Goal: Download file/media

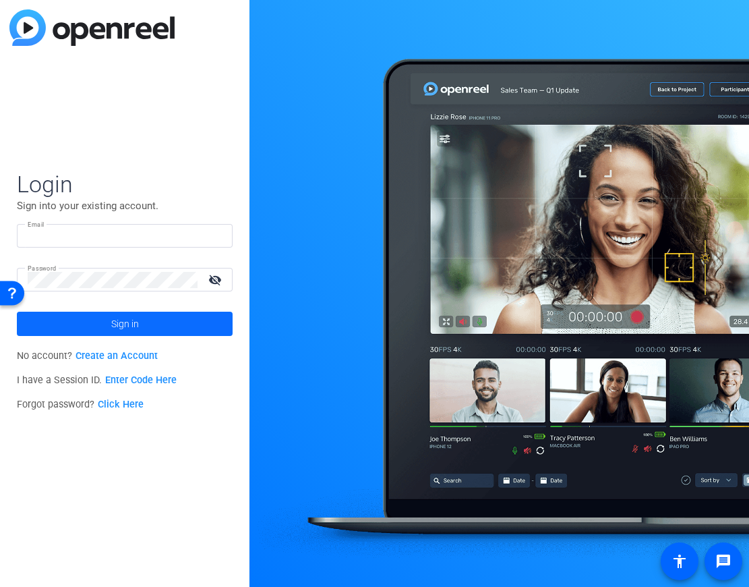
type input "[EMAIL_ADDRESS][DOMAIN_NAME]"
click at [114, 326] on span "Sign in" at bounding box center [125, 324] width 28 height 34
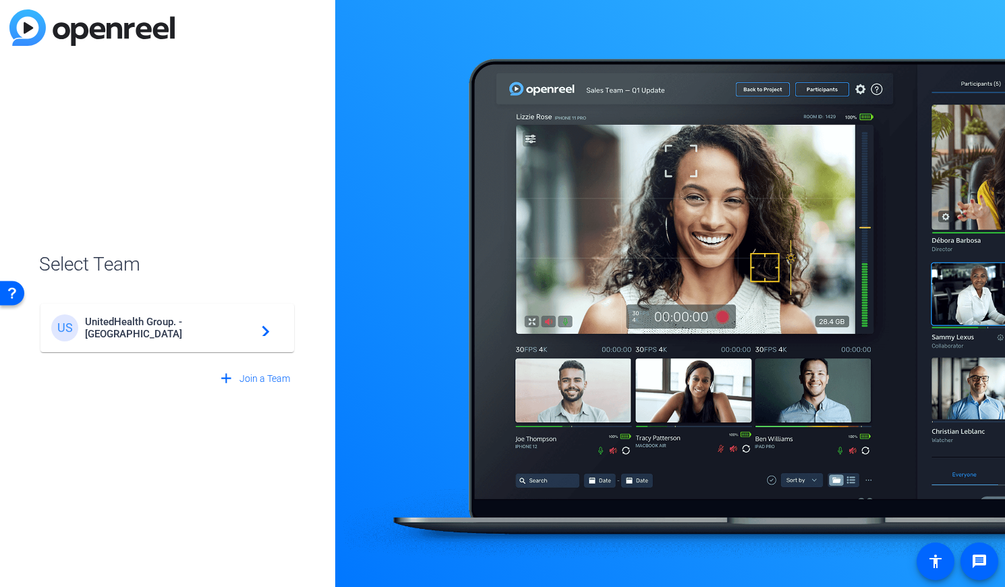
click at [210, 326] on span "UnitedHealth Group. - [GEOGRAPHIC_DATA]" at bounding box center [169, 328] width 169 height 24
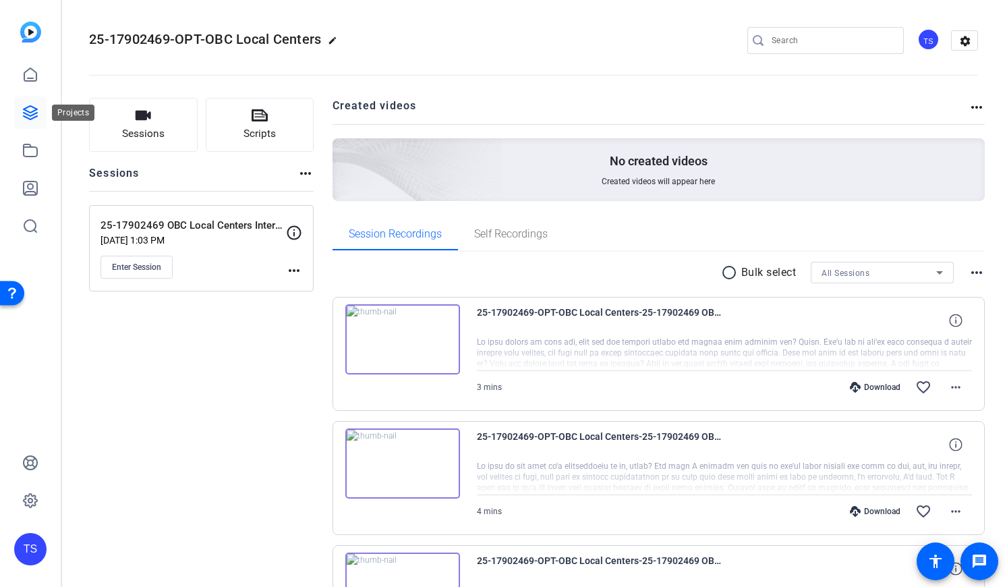
click at [32, 115] on icon at bounding box center [30, 112] width 13 height 13
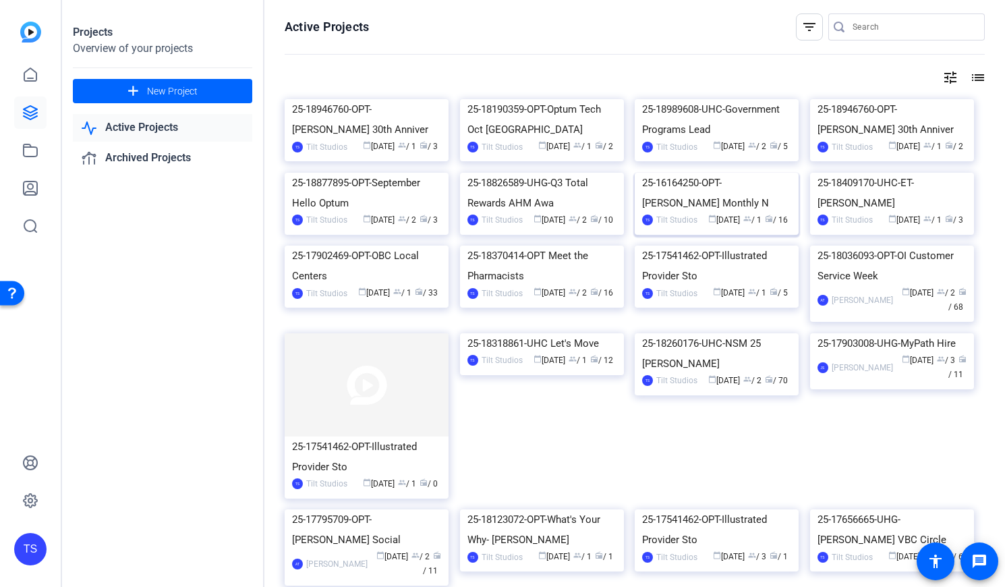
click at [713, 173] on img at bounding box center [717, 173] width 164 height 0
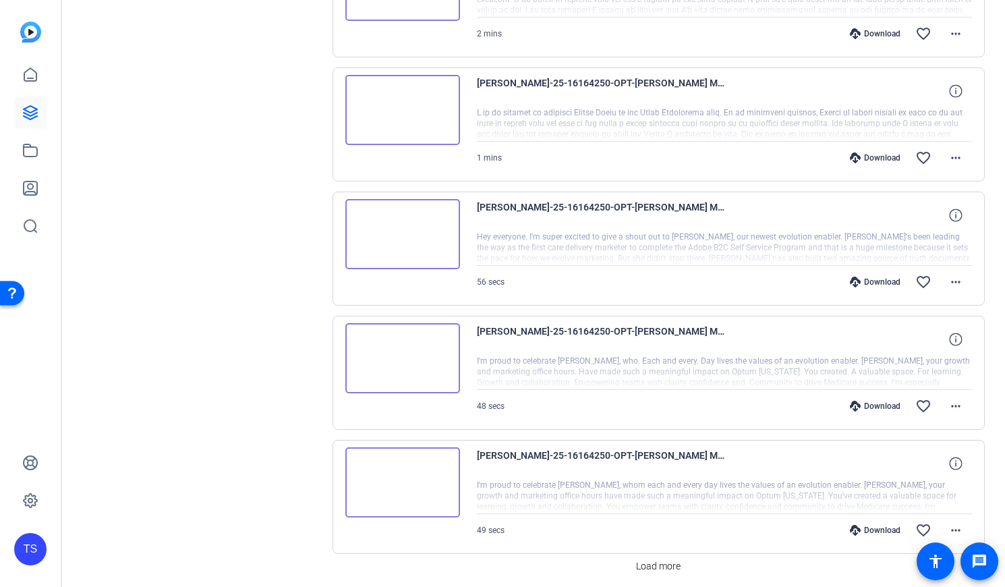
scroll to position [1025, 0]
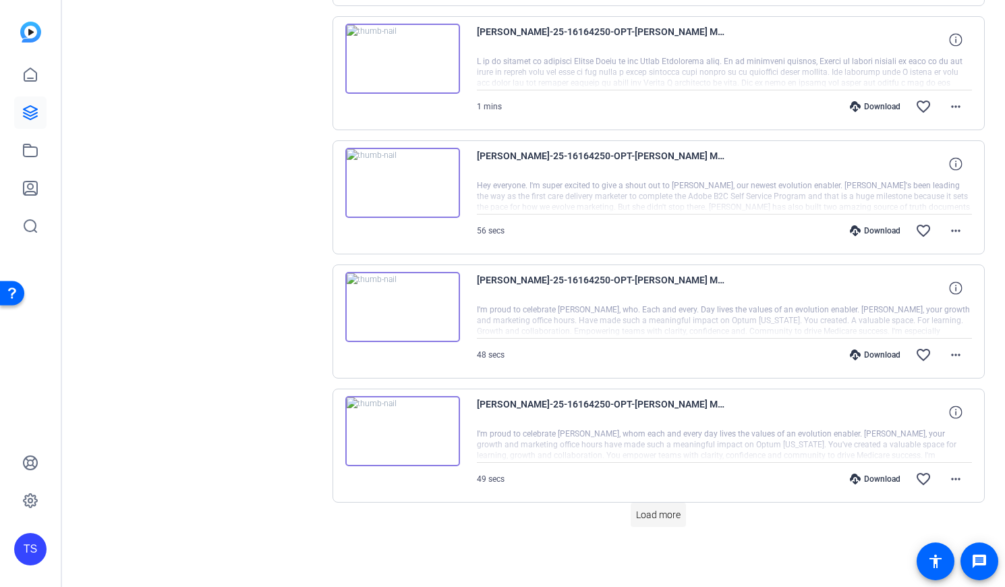
click at [674, 519] on span "Load more" at bounding box center [658, 515] width 45 height 14
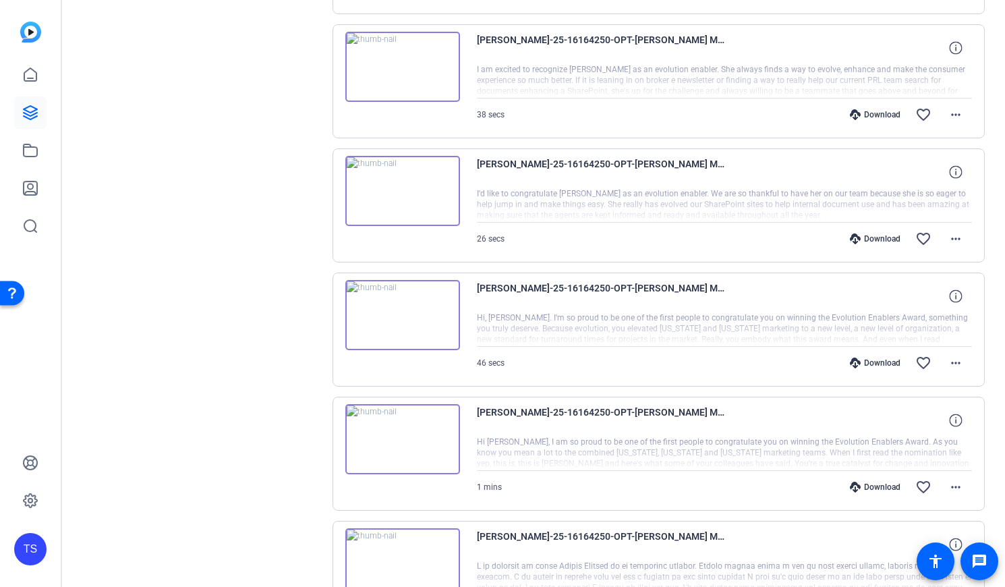
scroll to position [172, 0]
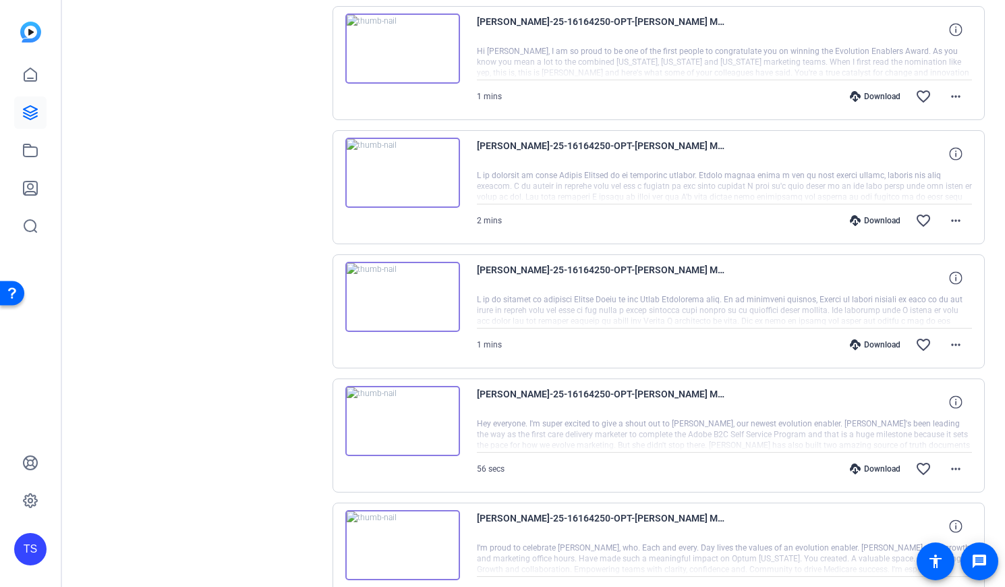
scroll to position [899, 0]
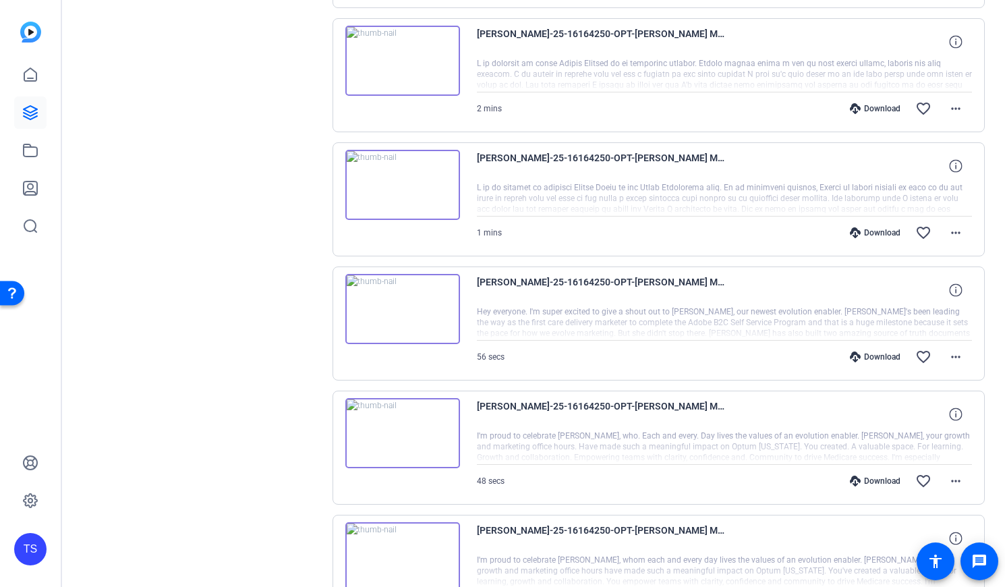
click at [749, 356] on div "Download" at bounding box center [875, 356] width 64 height 11
click at [749, 290] on icon at bounding box center [955, 289] width 13 height 13
click at [749, 290] on mat-icon "close" at bounding box center [955, 290] width 16 height 17
click at [749, 356] on mat-icon "more_horiz" at bounding box center [955, 357] width 16 height 16
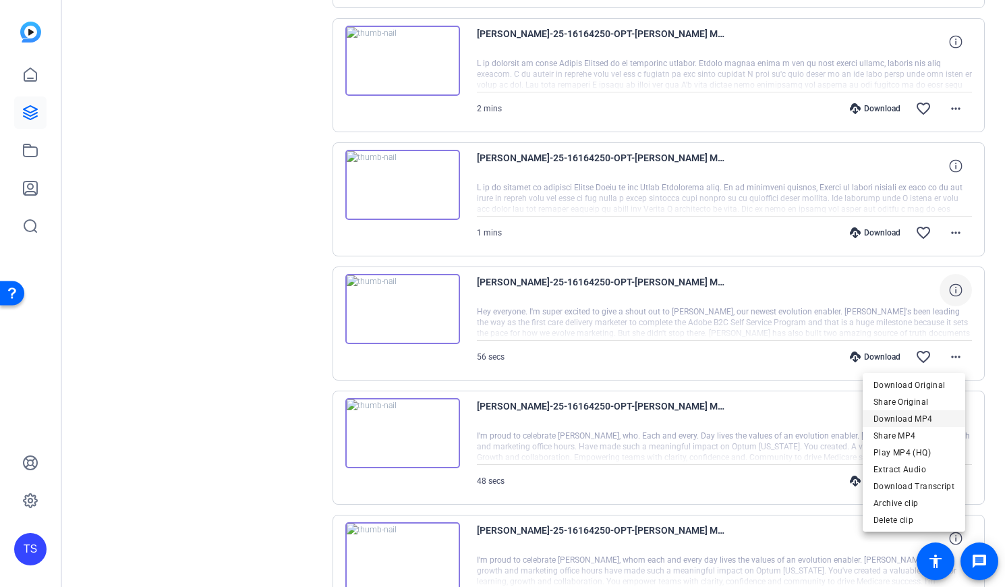
click at [749, 417] on span "Download MP4" at bounding box center [913, 419] width 81 height 16
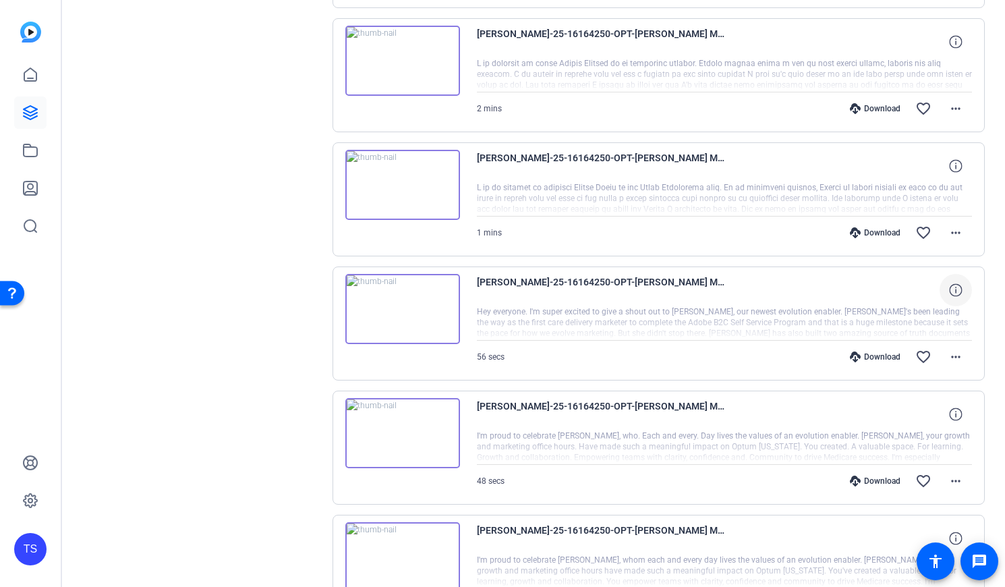
click at [233, 543] on div "Sessions Scripts Sessions more_horiz [PERSON_NAME]'s Newsletter [DATE] 3:52 PM …" at bounding box center [201, 307] width 225 height 2217
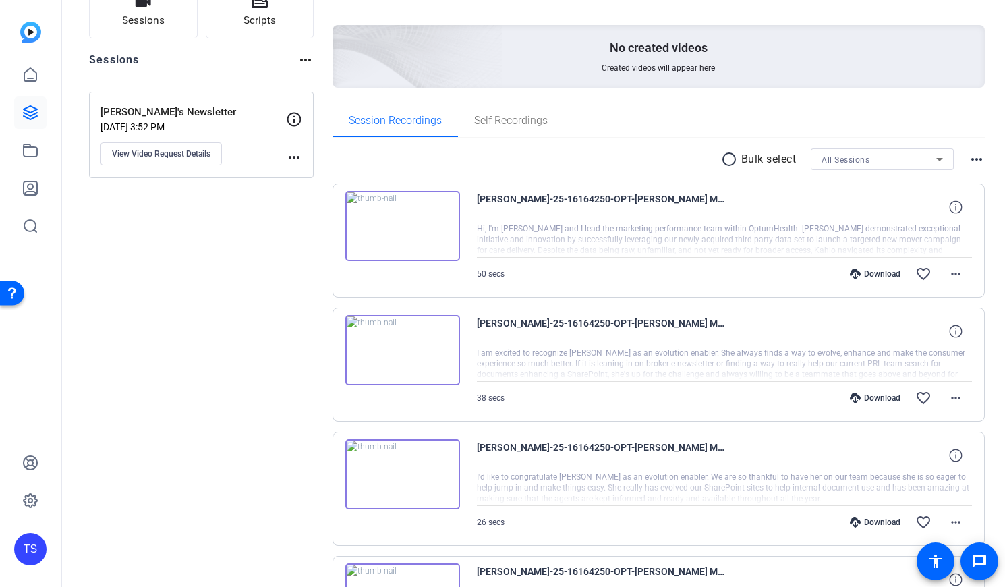
scroll to position [113, 0]
click at [749, 274] on mat-icon "more_horiz" at bounding box center [955, 274] width 16 height 16
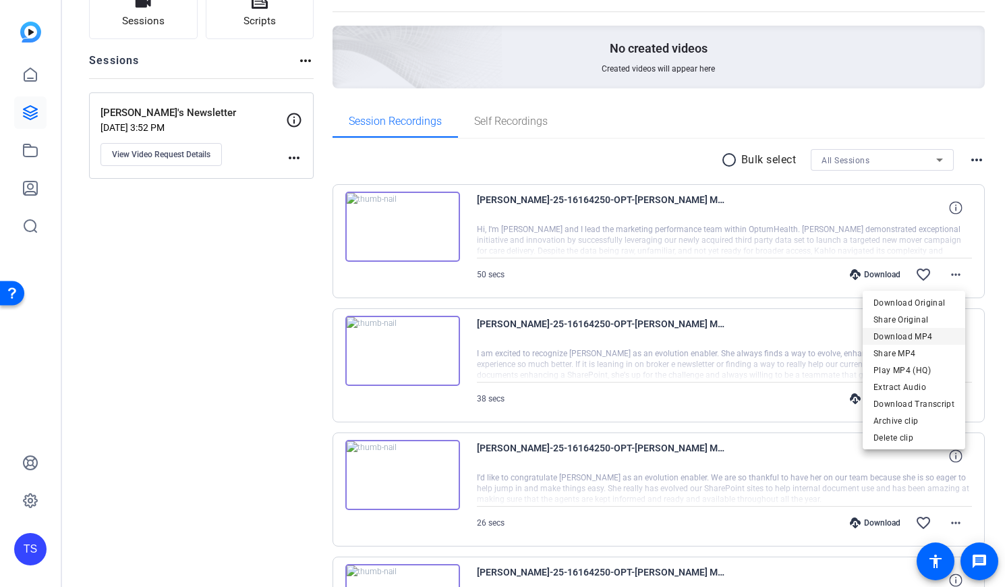
click at [749, 332] on span "Download MP4" at bounding box center [913, 336] width 81 height 16
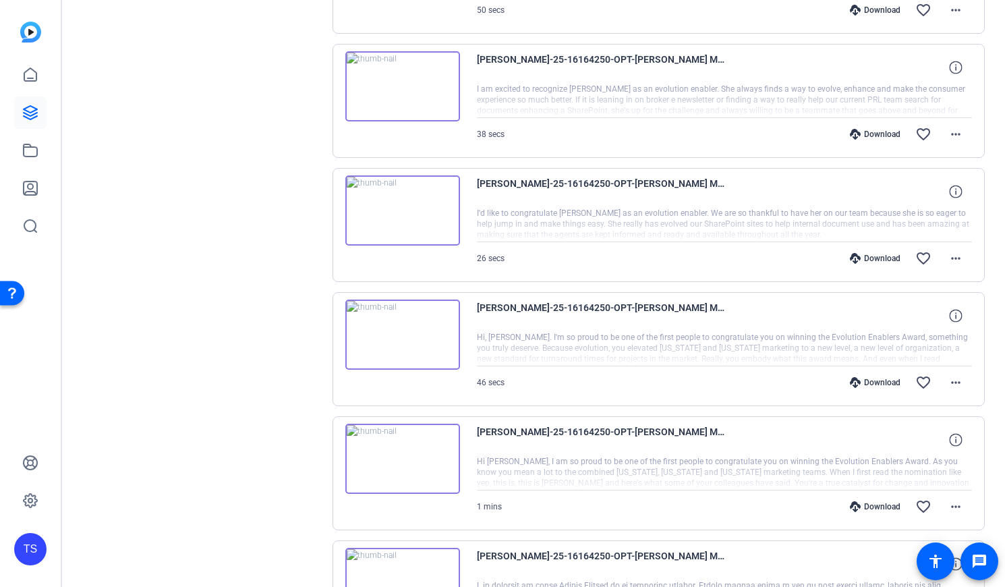
scroll to position [450, 0]
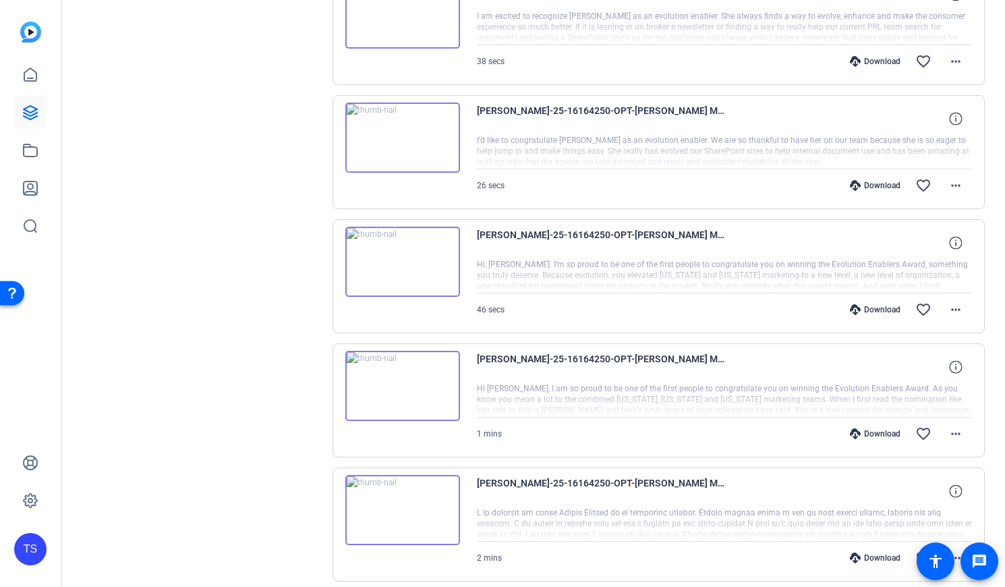
click at [408, 263] on img at bounding box center [402, 262] width 115 height 70
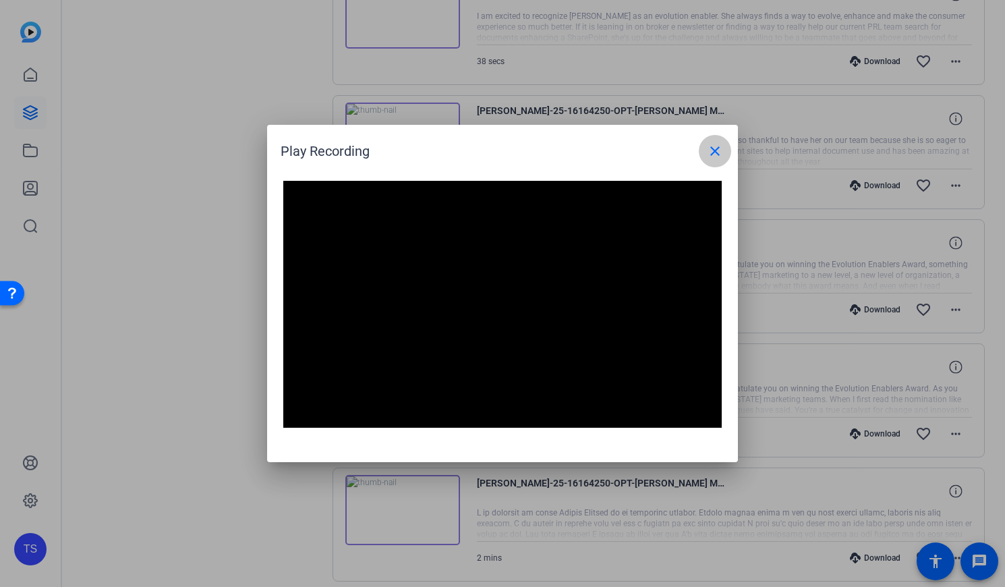
click at [718, 152] on mat-icon "close" at bounding box center [715, 151] width 16 height 16
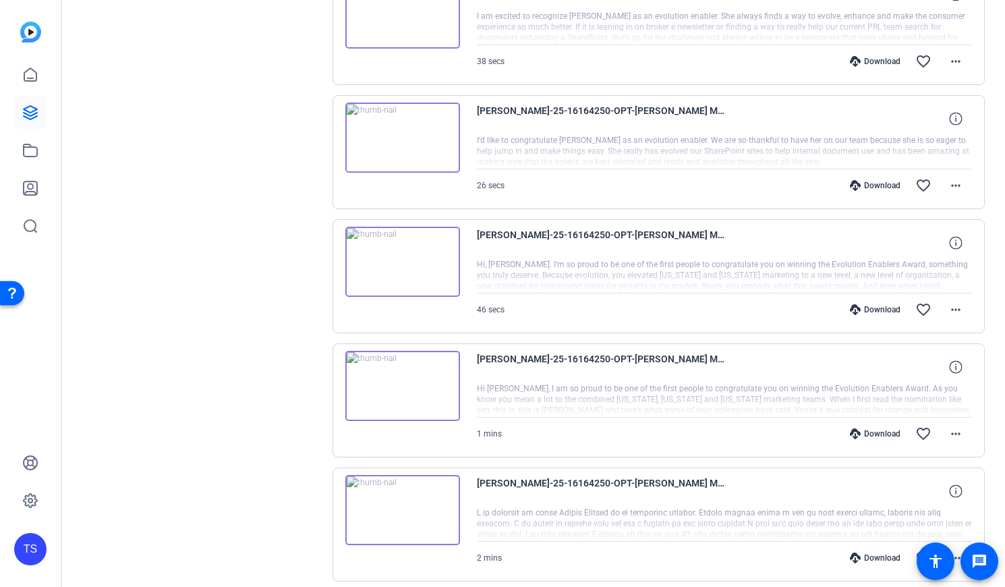
click at [399, 262] on img at bounding box center [402, 262] width 115 height 70
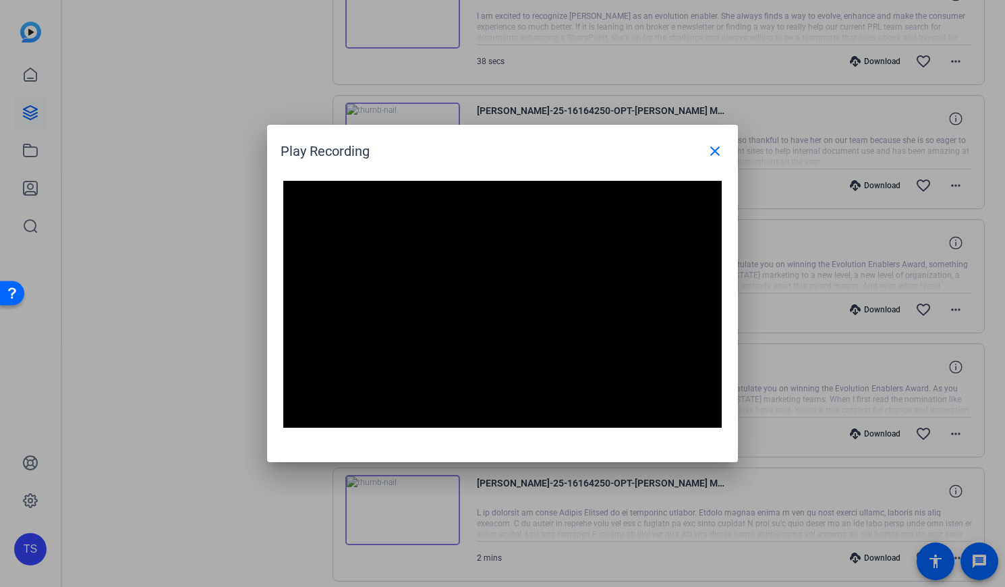
click at [196, 533] on div at bounding box center [502, 293] width 1005 height 587
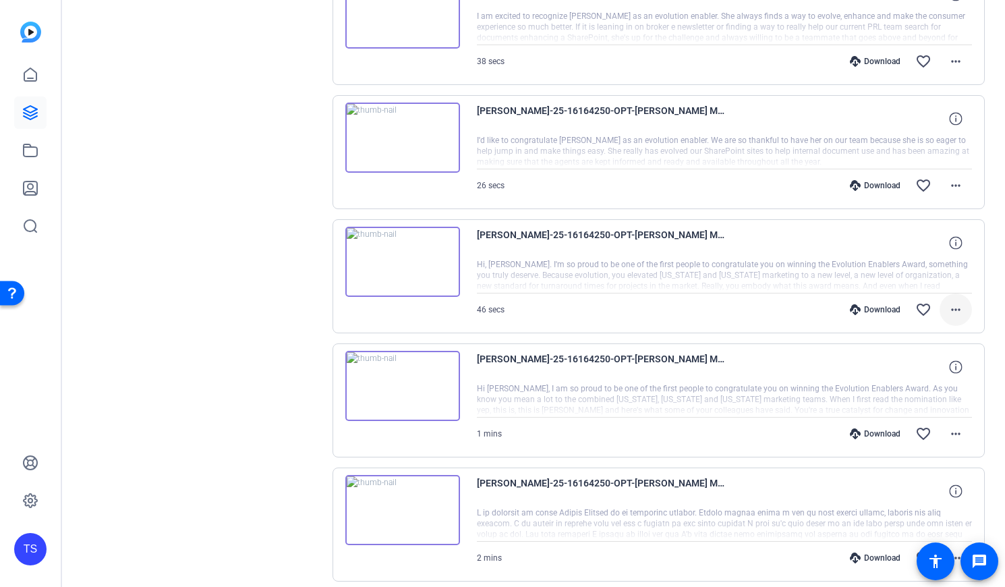
click at [749, 305] on mat-icon "more_horiz" at bounding box center [955, 309] width 16 height 16
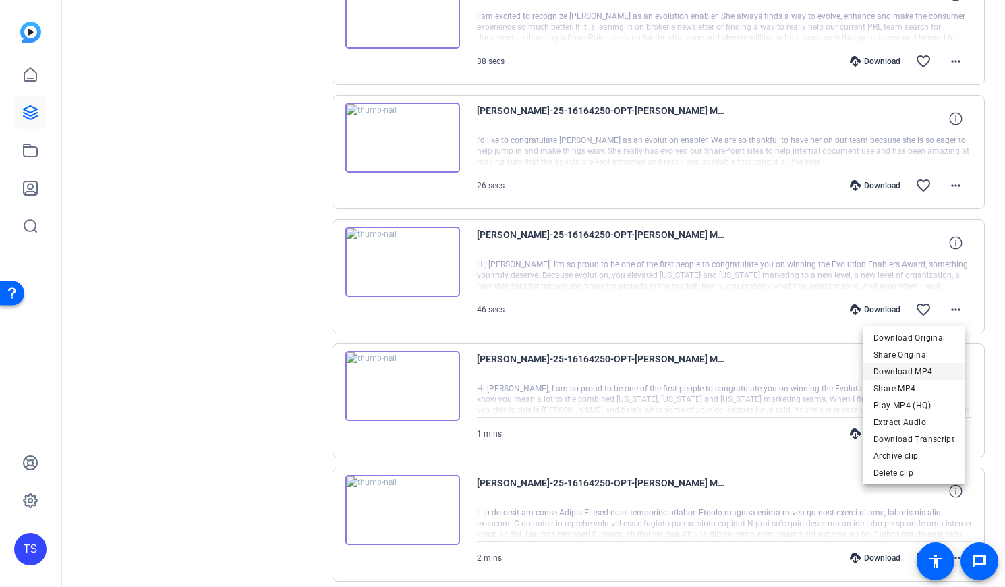
click at [749, 369] on span "Download MP4" at bounding box center [913, 371] width 81 height 16
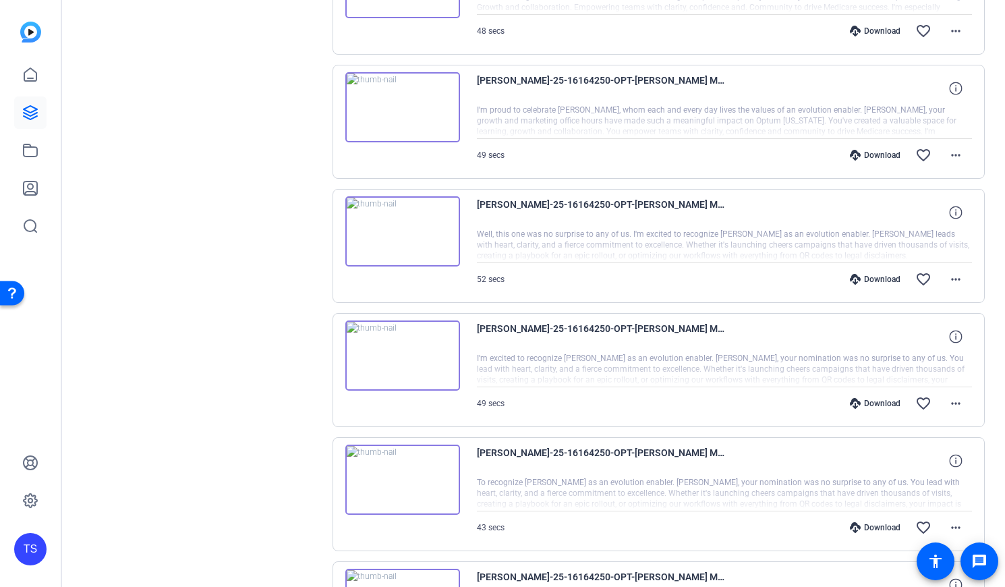
scroll to position [1461, 0]
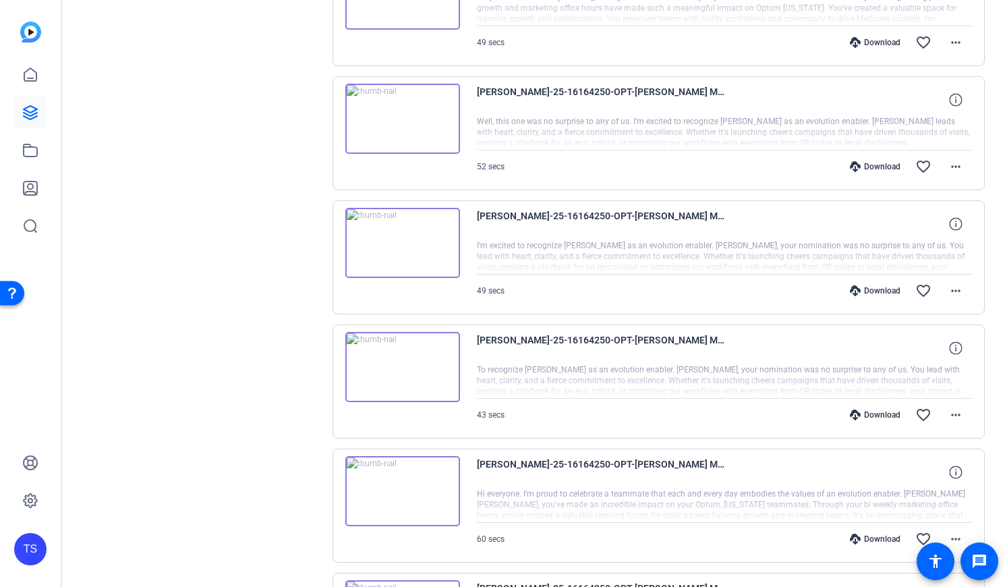
click at [407, 245] on img at bounding box center [402, 243] width 115 height 70
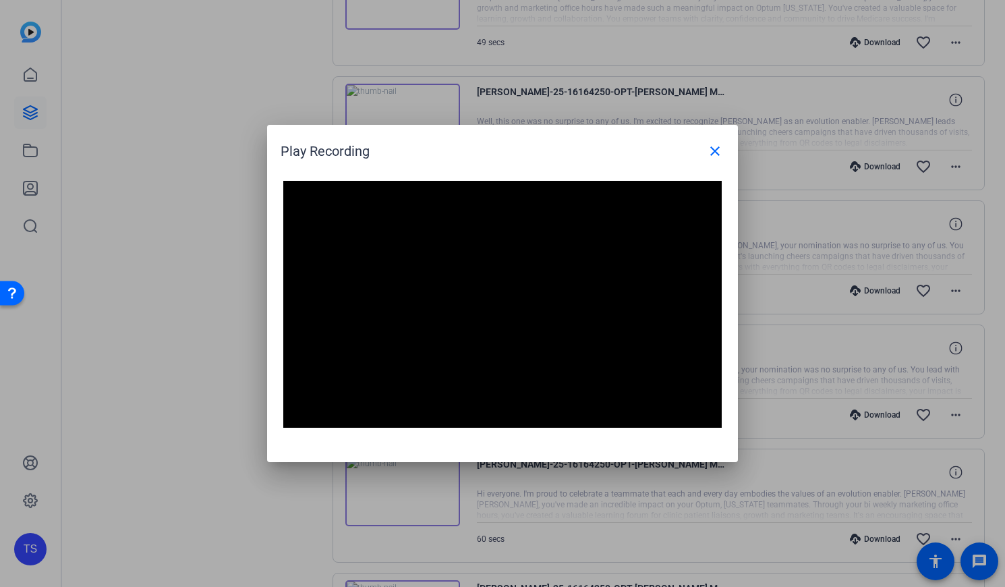
click at [173, 508] on div at bounding box center [502, 293] width 1005 height 587
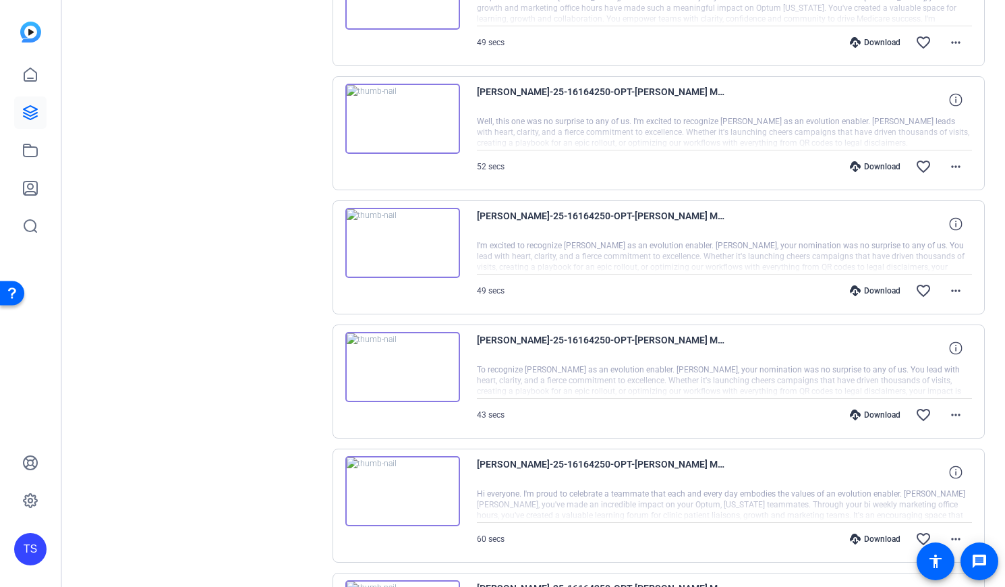
click at [395, 367] on img at bounding box center [402, 367] width 115 height 70
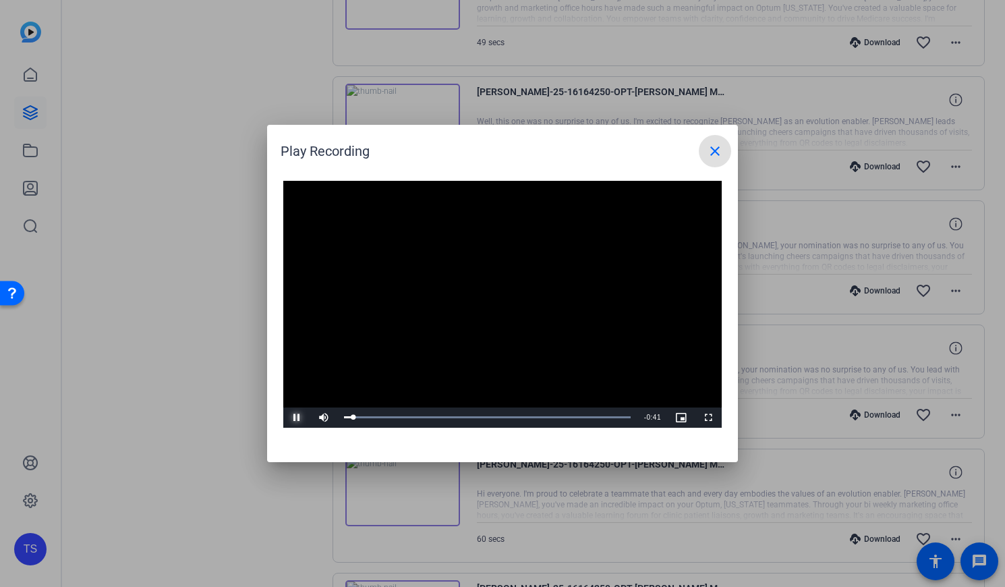
click at [301, 417] on span "Video Player" at bounding box center [296, 417] width 27 height 0
drag, startPoint x: 350, startPoint y: 417, endPoint x: 303, endPoint y: 423, distance: 47.6
click at [303, 423] on div "Play Unmute 0% Current Time 0:00 / Duration 0:42 Loaded : 100.00% 0:00 0:00 Str…" at bounding box center [502, 417] width 438 height 20
click at [294, 417] on span "Video Player" at bounding box center [296, 417] width 27 height 0
click at [319, 417] on span "Video Player" at bounding box center [323, 417] width 27 height 0
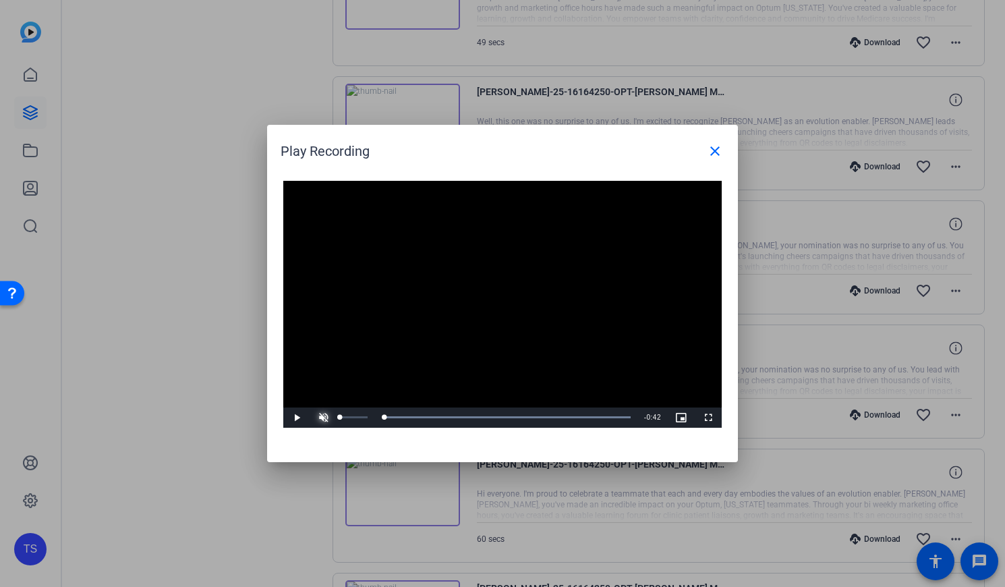
drag, startPoint x: 386, startPoint y: 413, endPoint x: 326, endPoint y: 417, distance: 60.2
click at [326, 417] on div "Play Unmute 0% Current Time 0:00 / Duration 0:42 Loaded : 100.00% 0:00 0:00 Str…" at bounding box center [502, 417] width 438 height 20
click at [326, 417] on span "Video Player" at bounding box center [323, 417] width 27 height 0
drag, startPoint x: 355, startPoint y: 415, endPoint x: 317, endPoint y: 391, distance: 44.9
click at [317, 391] on div "Video Player is loading. Play Video Play Mute 100% Current Time 0:00 / Duration…" at bounding box center [502, 304] width 438 height 247
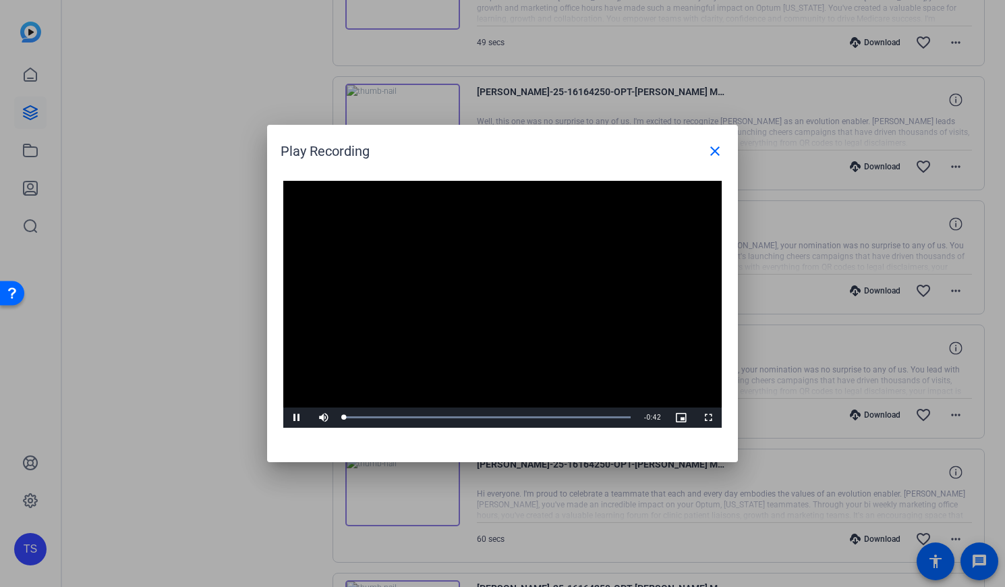
click at [317, 391] on video "Video Player" at bounding box center [502, 304] width 438 height 247
click at [315, 390] on video "Video Player" at bounding box center [502, 304] width 438 height 247
click at [303, 417] on span "Video Player" at bounding box center [296, 417] width 27 height 0
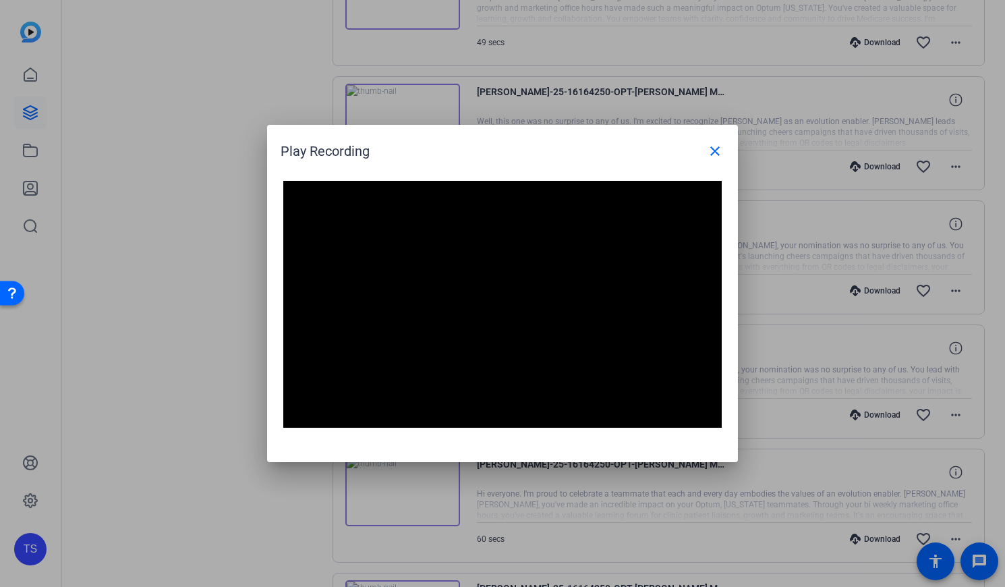
click at [134, 523] on div at bounding box center [502, 293] width 1005 height 587
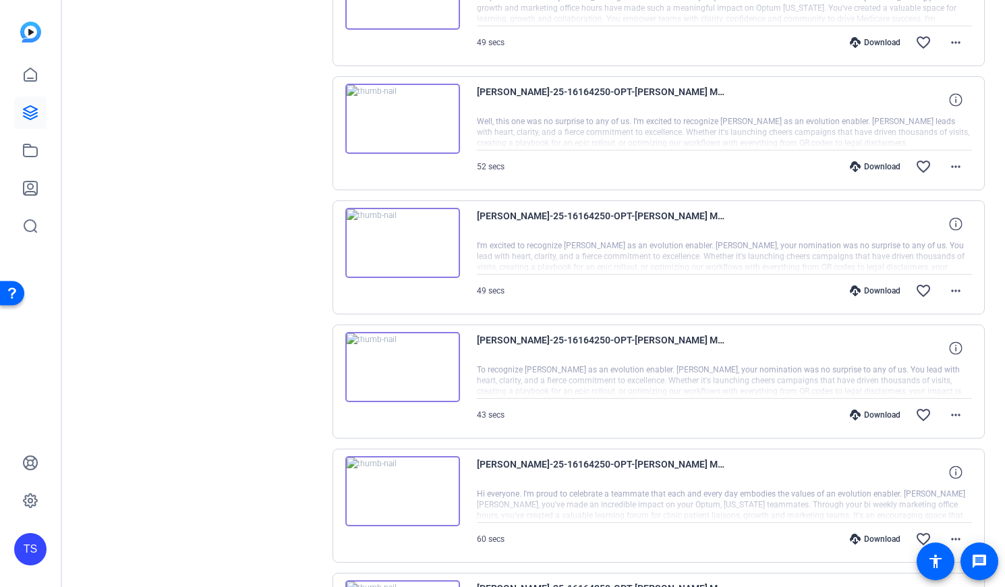
click at [404, 120] on img at bounding box center [402, 119] width 115 height 70
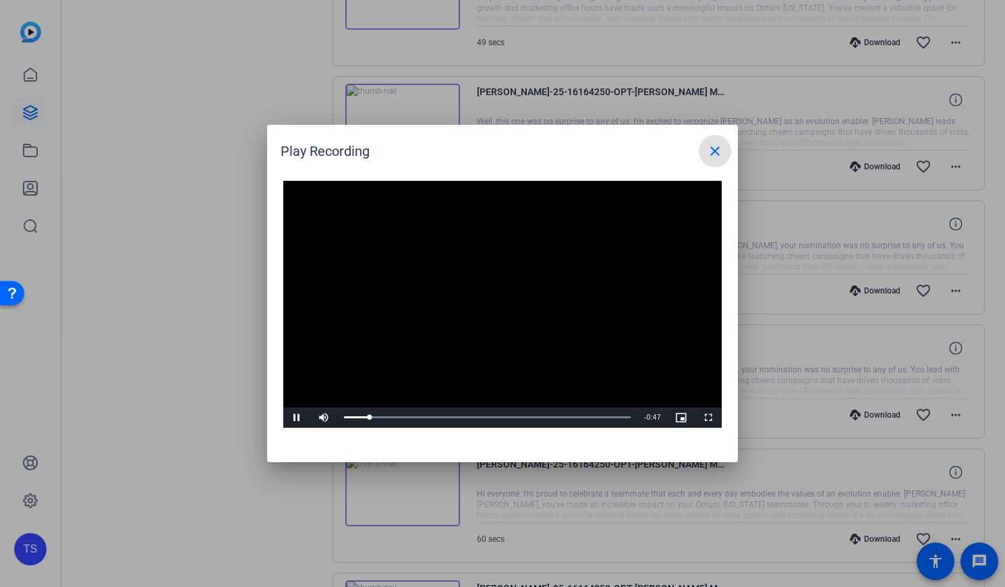
click at [700, 156] on span at bounding box center [715, 151] width 32 height 32
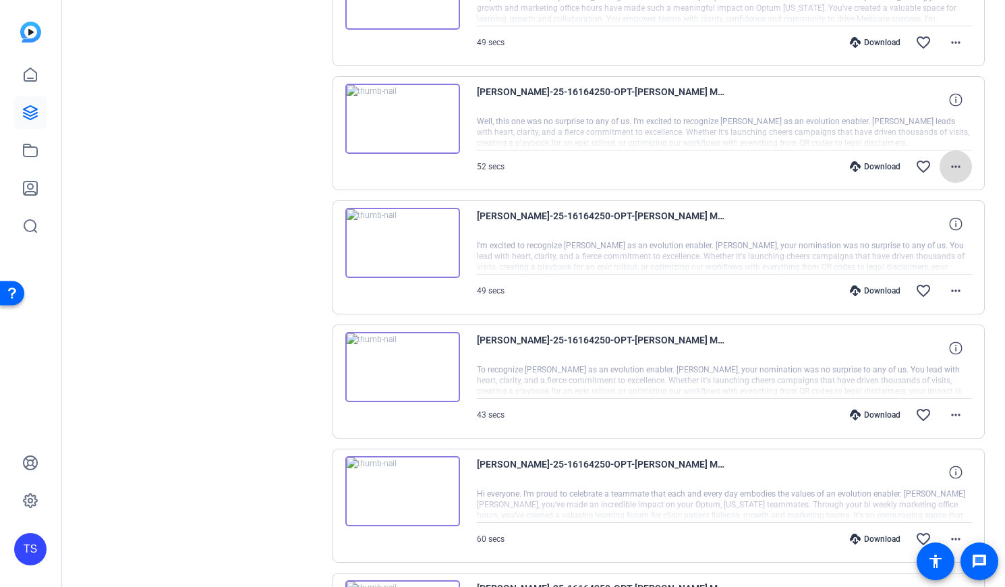
click at [749, 165] on mat-icon "more_horiz" at bounding box center [955, 166] width 16 height 16
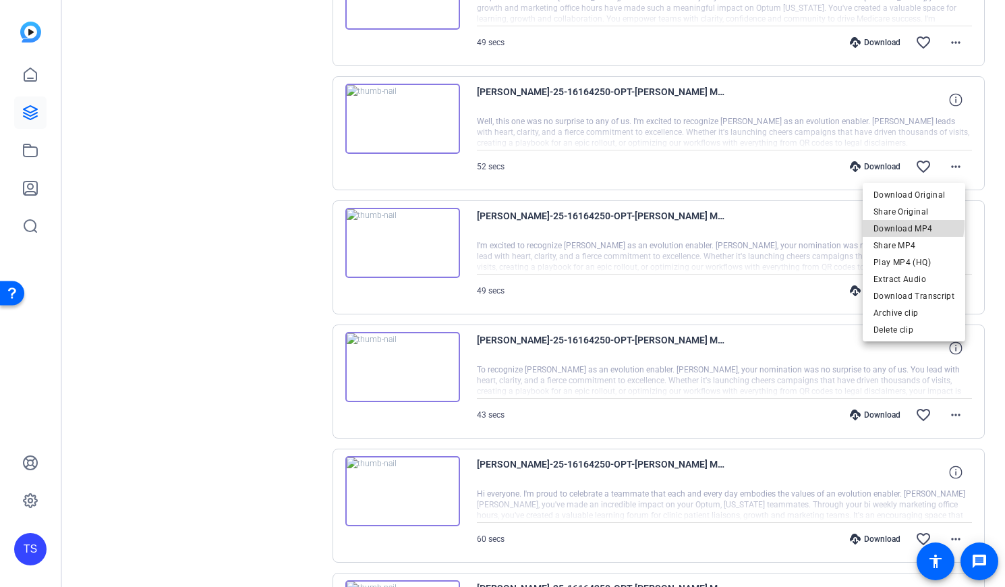
click at [749, 224] on span "Download MP4" at bounding box center [913, 229] width 81 height 16
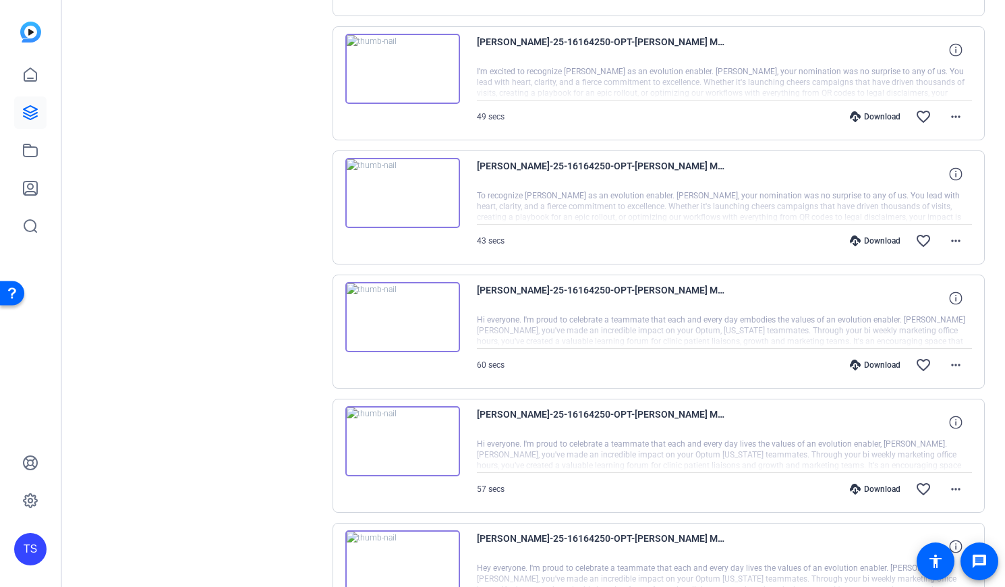
scroll to position [1686, 0]
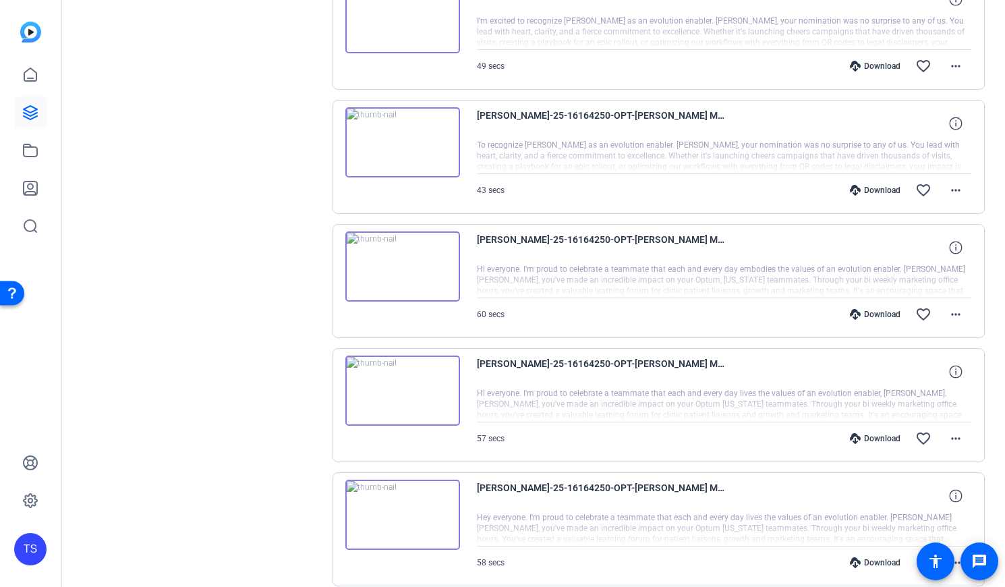
click at [400, 264] on img at bounding box center [402, 266] width 115 height 70
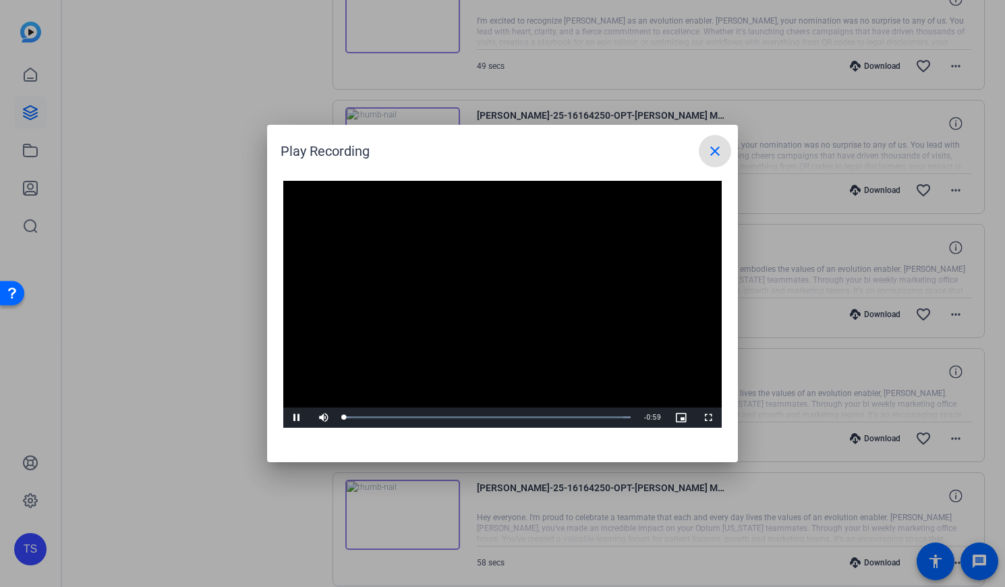
click at [492, 295] on video "Video Player" at bounding box center [502, 304] width 438 height 247
click at [297, 417] on span "Video Player" at bounding box center [296, 417] width 27 height 0
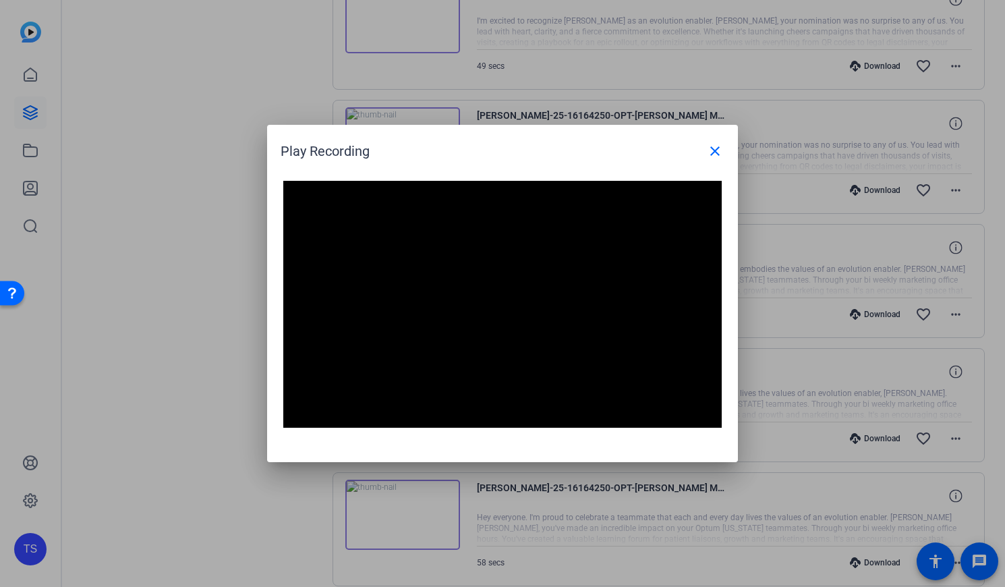
click at [146, 510] on div at bounding box center [502, 293] width 1005 height 587
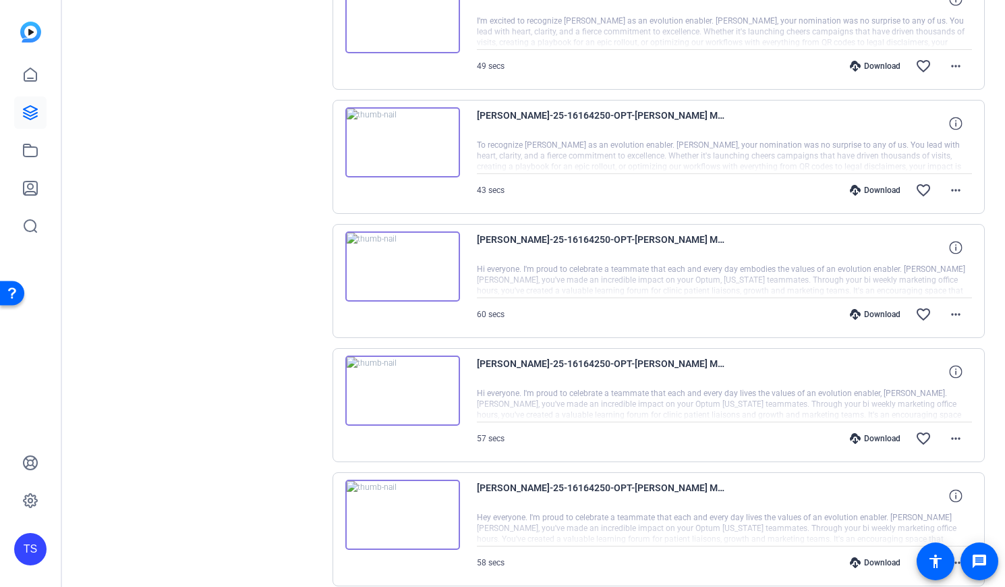
click at [399, 391] on img at bounding box center [402, 390] width 115 height 70
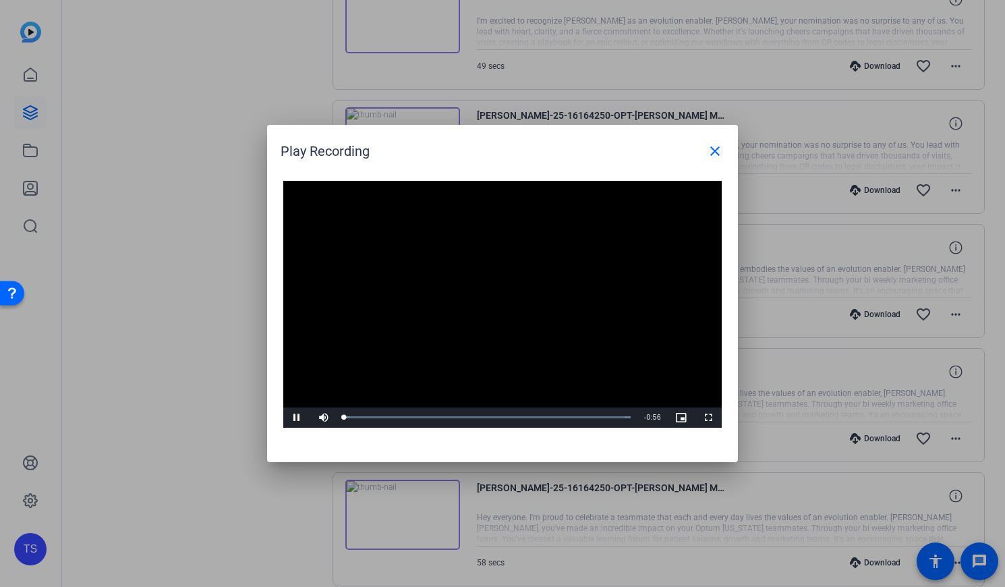
click at [509, 283] on video "Video Player" at bounding box center [502, 304] width 438 height 247
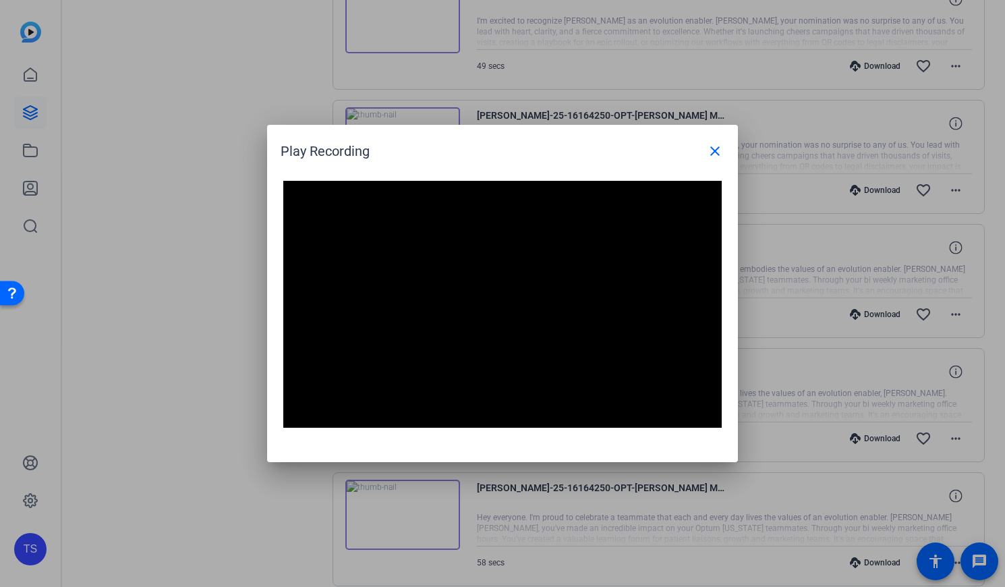
click at [191, 520] on div at bounding box center [502, 293] width 1005 height 587
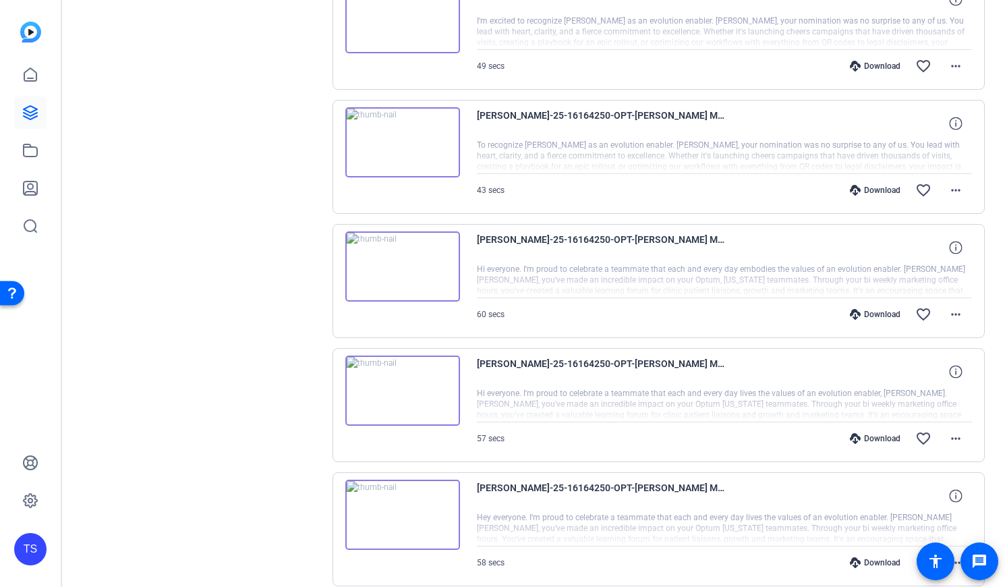
scroll to position [1745, 0]
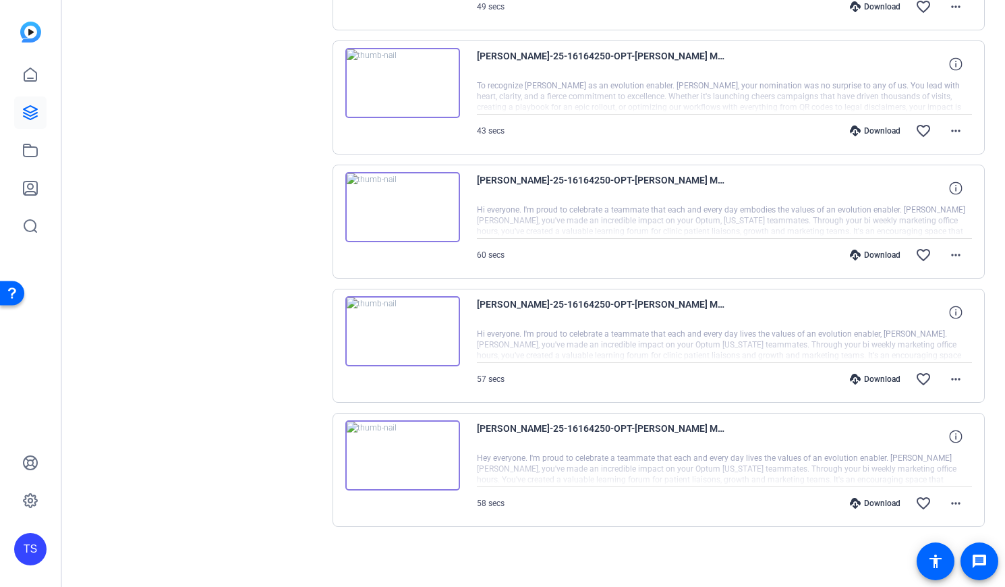
click at [403, 457] on img at bounding box center [402, 455] width 115 height 70
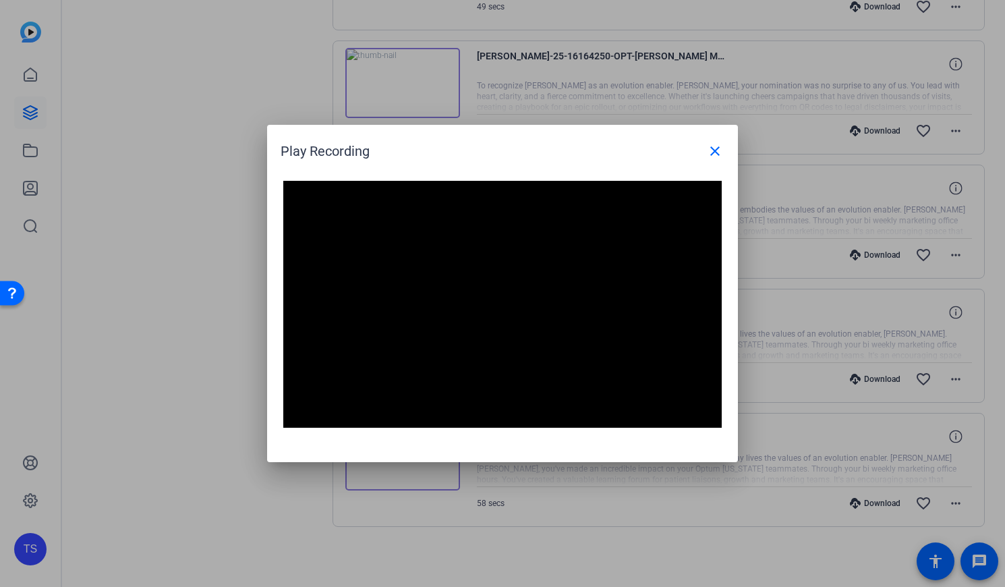
click at [152, 544] on div at bounding box center [502, 293] width 1005 height 587
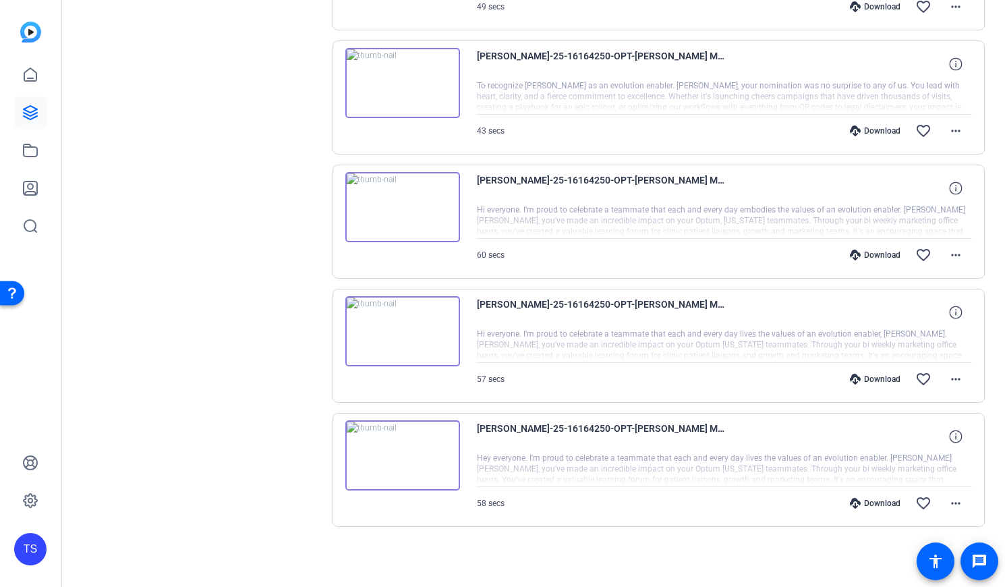
click at [405, 203] on img at bounding box center [402, 207] width 115 height 70
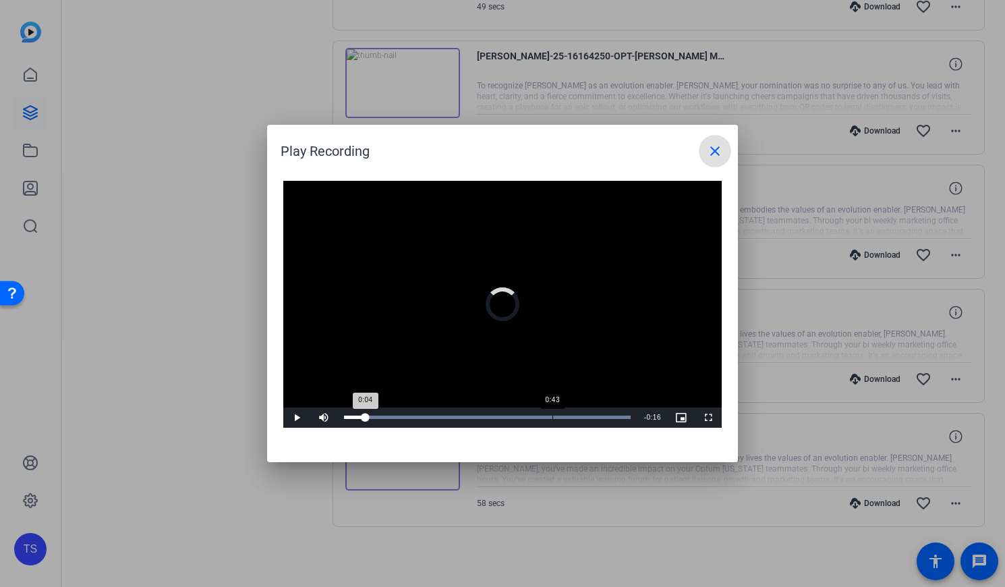
click at [552, 420] on div "Loaded : 100.00% 0:43 0:04" at bounding box center [487, 417] width 300 height 20
click at [471, 414] on div "Loaded : 100.00% 0:26 0:44" at bounding box center [487, 417] width 300 height 20
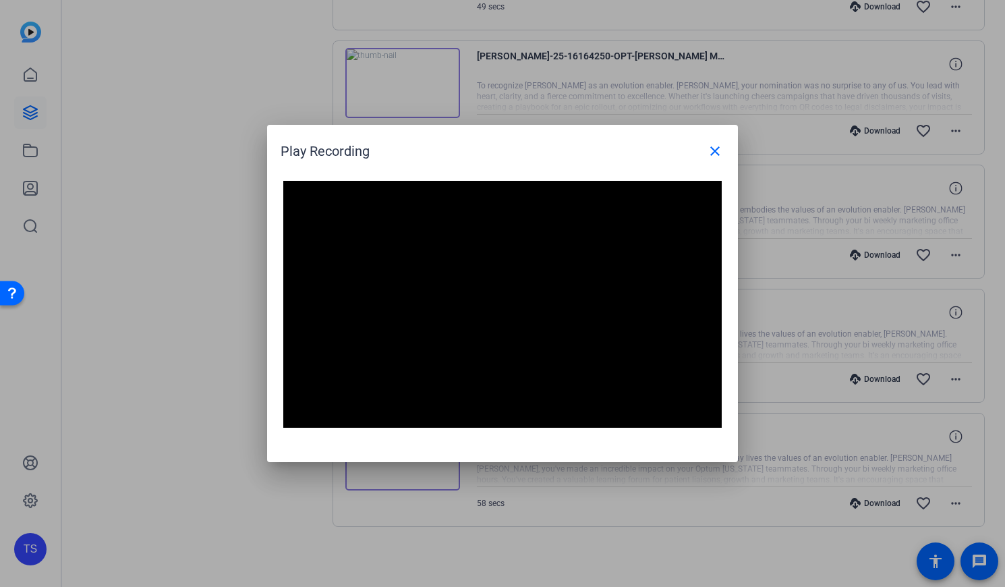
click at [179, 552] on div at bounding box center [502, 293] width 1005 height 587
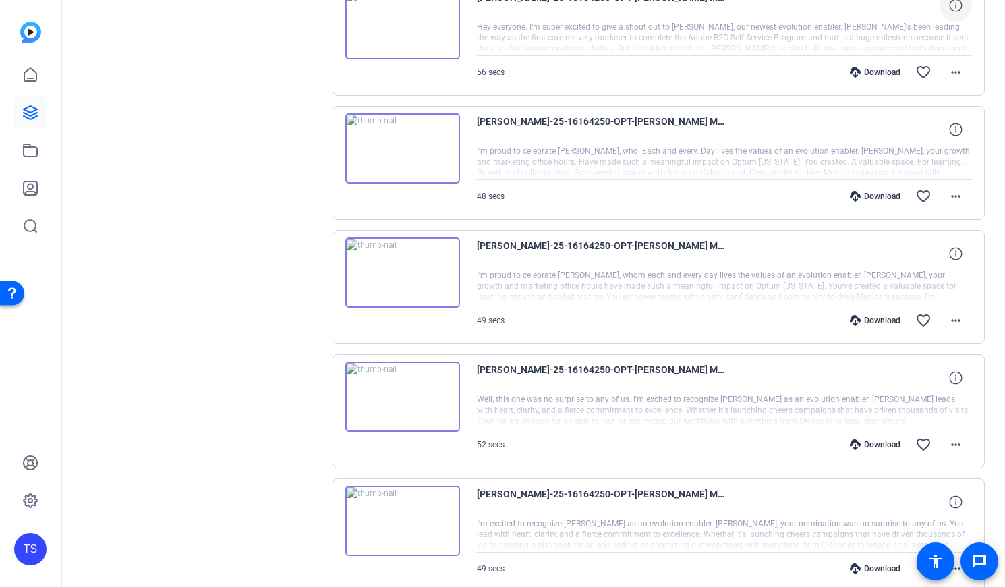
scroll to position [1071, 0]
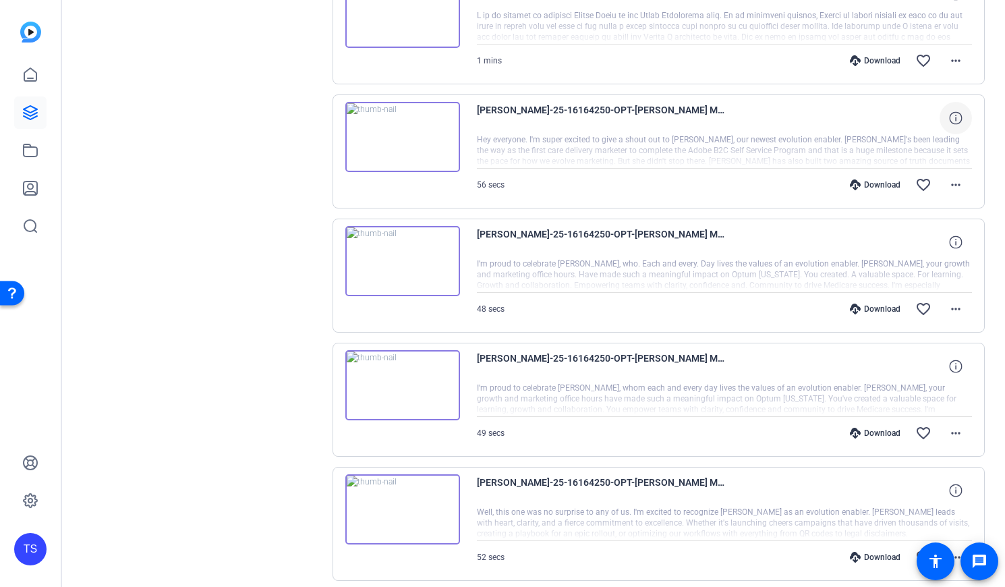
click at [406, 258] on img at bounding box center [402, 261] width 115 height 70
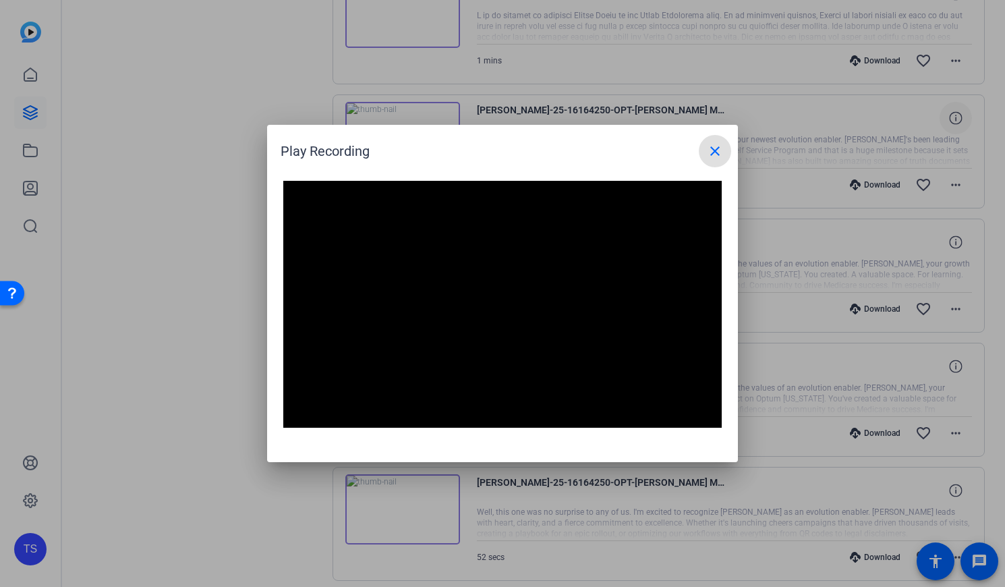
click at [226, 492] on div at bounding box center [502, 293] width 1005 height 587
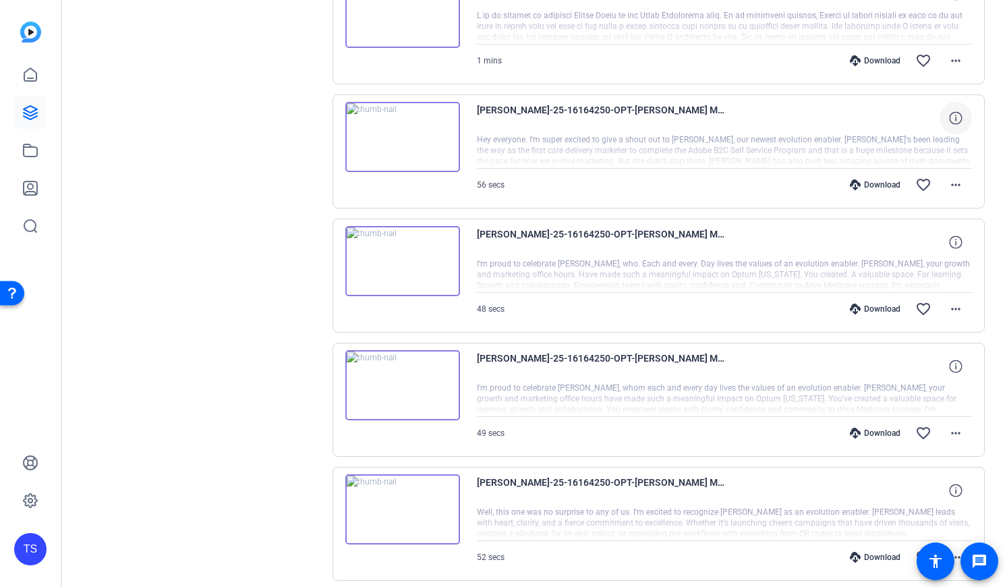
click at [411, 384] on img at bounding box center [402, 385] width 115 height 70
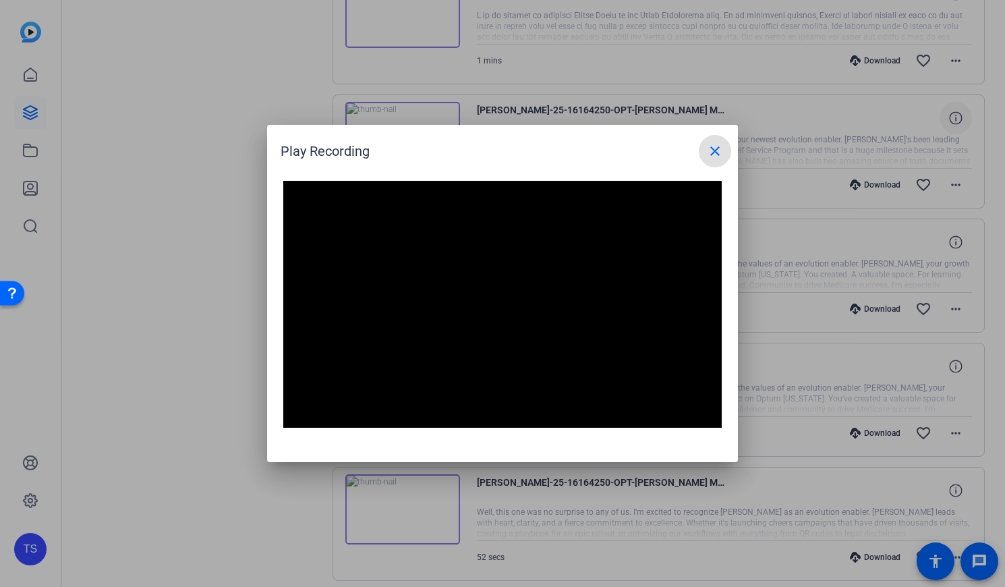
click at [718, 152] on mat-icon "close" at bounding box center [715, 151] width 16 height 16
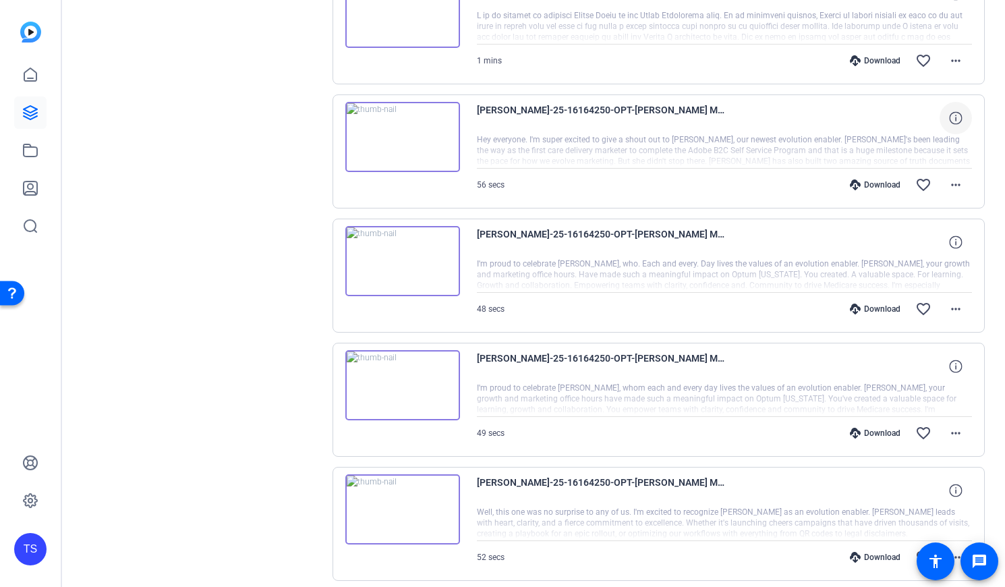
click at [400, 269] on img at bounding box center [402, 261] width 115 height 70
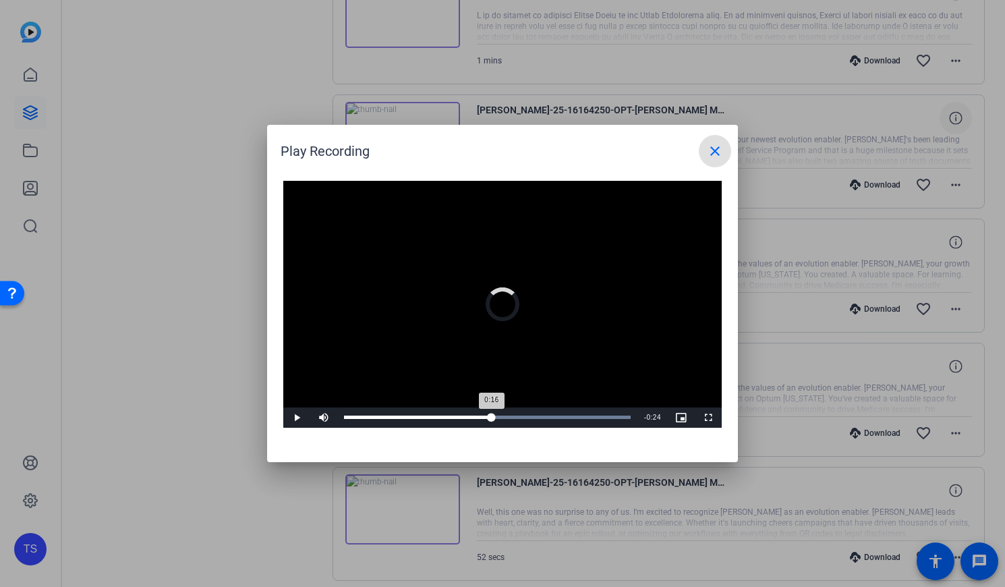
click at [492, 417] on div "Loaded : 100.00% 0:24 0:16" at bounding box center [487, 416] width 287 height 3
click at [512, 413] on div "Loaded : 100.00% 0:28 0:24" at bounding box center [487, 417] width 300 height 20
click at [543, 415] on div "Loaded : 100.00% 0:32 0:28" at bounding box center [487, 417] width 300 height 20
click at [705, 158] on span at bounding box center [715, 151] width 32 height 32
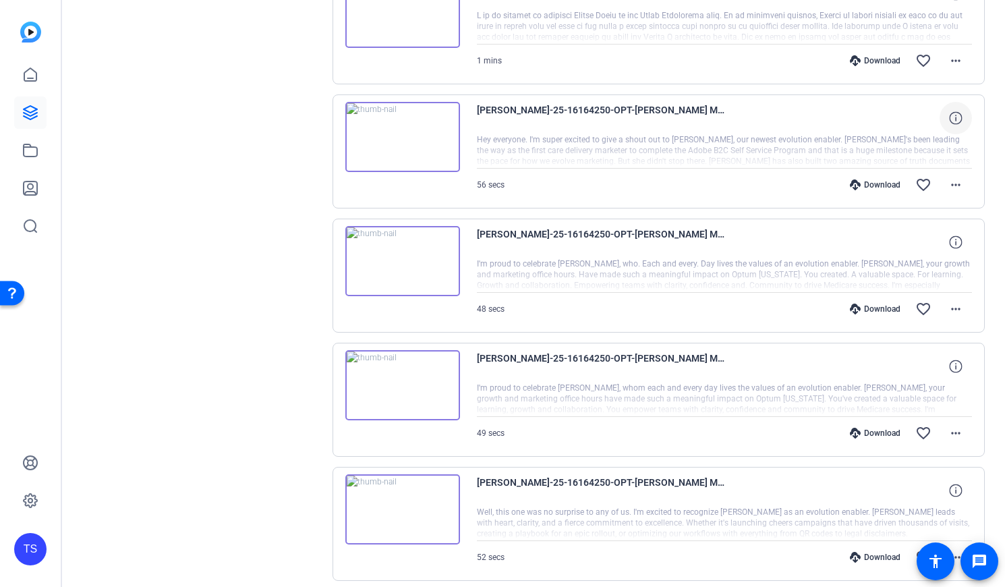
click at [401, 380] on img at bounding box center [402, 385] width 115 height 70
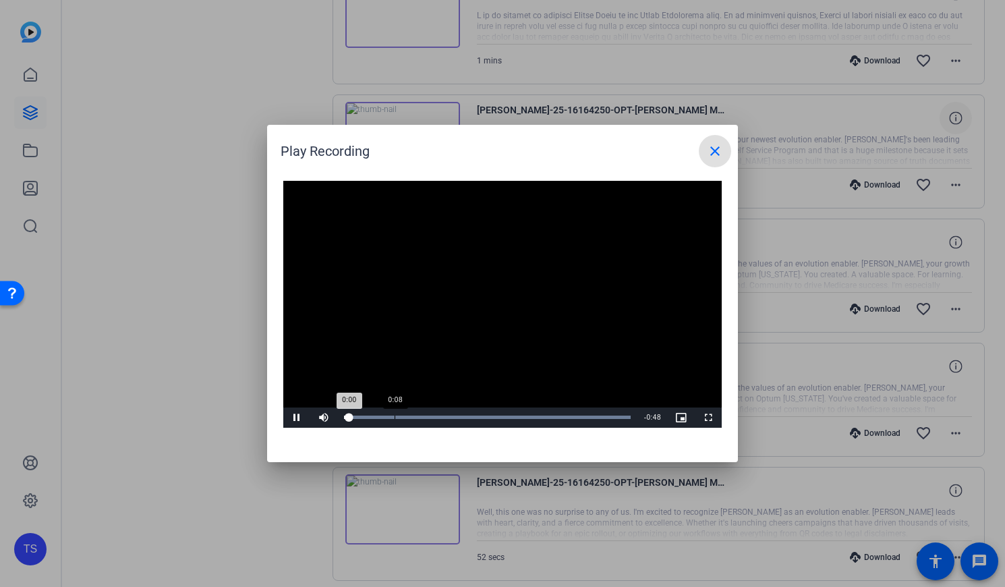
click at [394, 417] on div "Loaded : 100.00% 0:08 0:00" at bounding box center [487, 416] width 287 height 3
click at [421, 416] on div "Loaded : 100.00% 0:12 0:08" at bounding box center [487, 416] width 287 height 3
click at [442, 416] on div "Loaded : 100.00% 0:15 0:13" at bounding box center [487, 416] width 287 height 3
click at [461, 415] on div "0:19" at bounding box center [461, 416] width 1 height 3
click at [492, 415] on div "Loaded : 100.00% 0:25 0:20" at bounding box center [487, 416] width 287 height 3
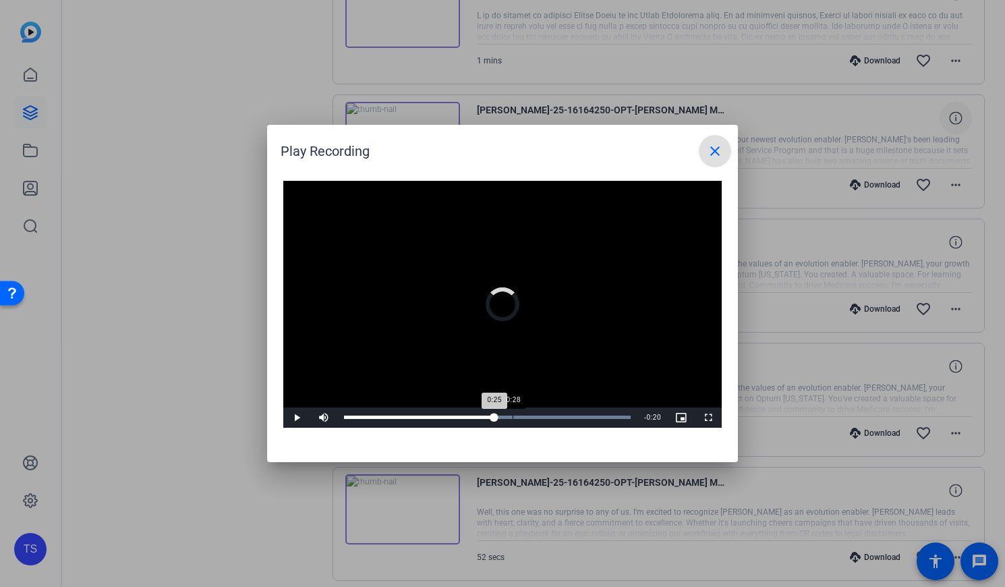
click at [513, 415] on div "Progress Bar" at bounding box center [487, 416] width 287 height 3
click at [535, 415] on div "Loaded : 100.00% 0:32 0:29" at bounding box center [487, 417] width 300 height 20
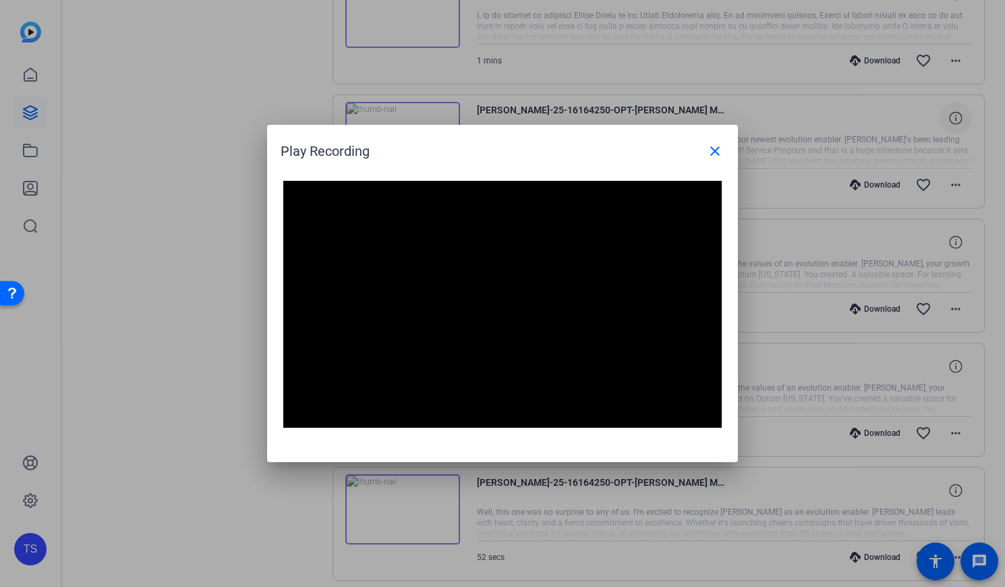
click at [196, 543] on div at bounding box center [502, 293] width 1005 height 587
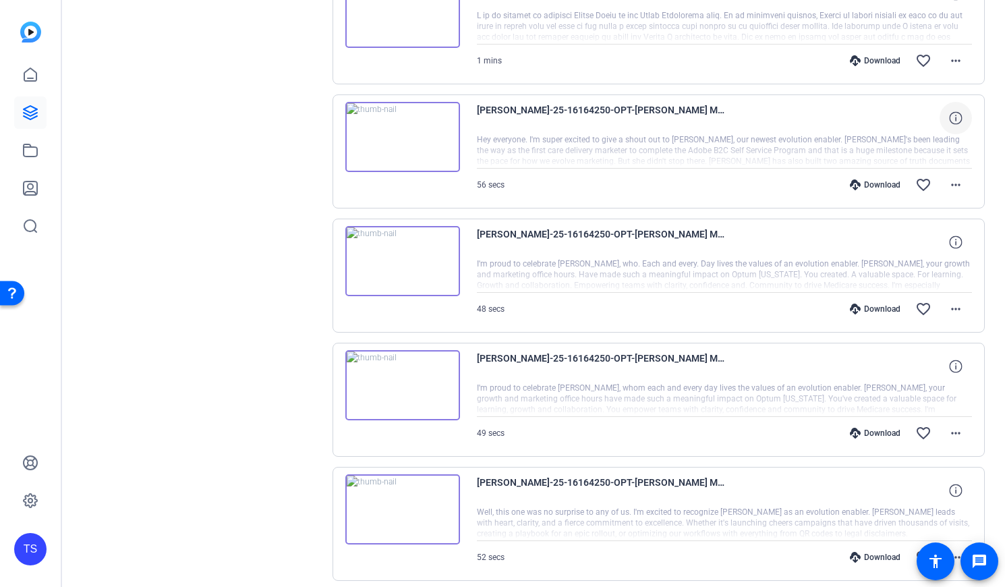
click at [397, 388] on img at bounding box center [402, 385] width 115 height 70
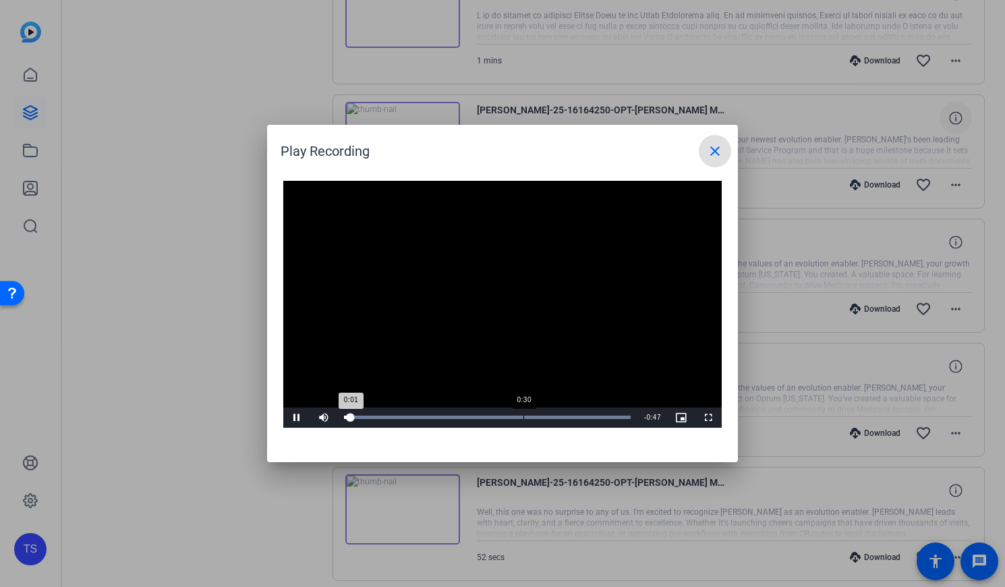
click at [523, 415] on div "Loaded : 100.00% 0:30 0:01" at bounding box center [487, 417] width 300 height 20
click at [714, 146] on mat-icon "close" at bounding box center [715, 151] width 16 height 16
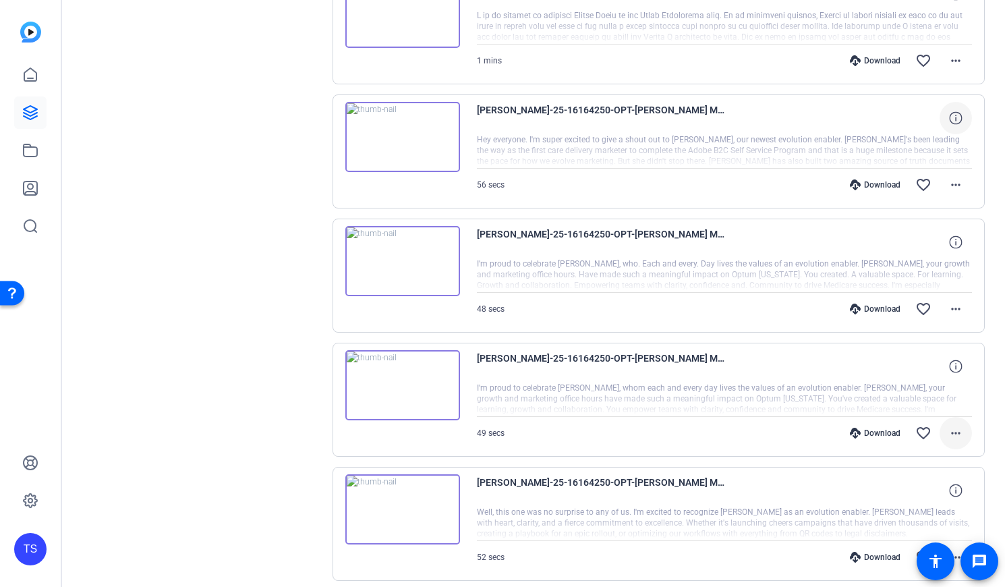
click at [749, 434] on mat-icon "more_horiz" at bounding box center [955, 433] width 16 height 16
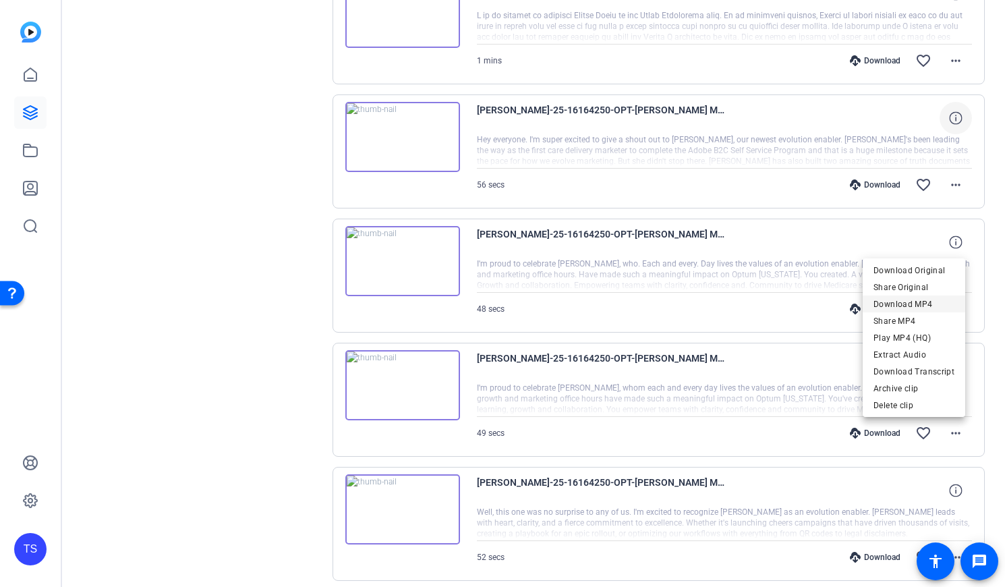
click at [749, 301] on span "Download MP4" at bounding box center [913, 304] width 81 height 16
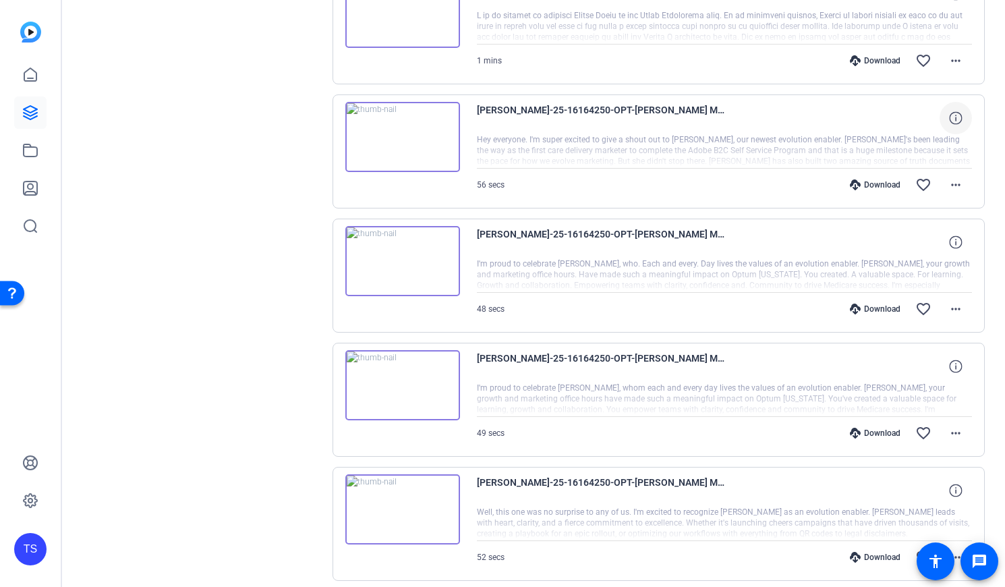
click at [426, 507] on img at bounding box center [402, 509] width 115 height 70
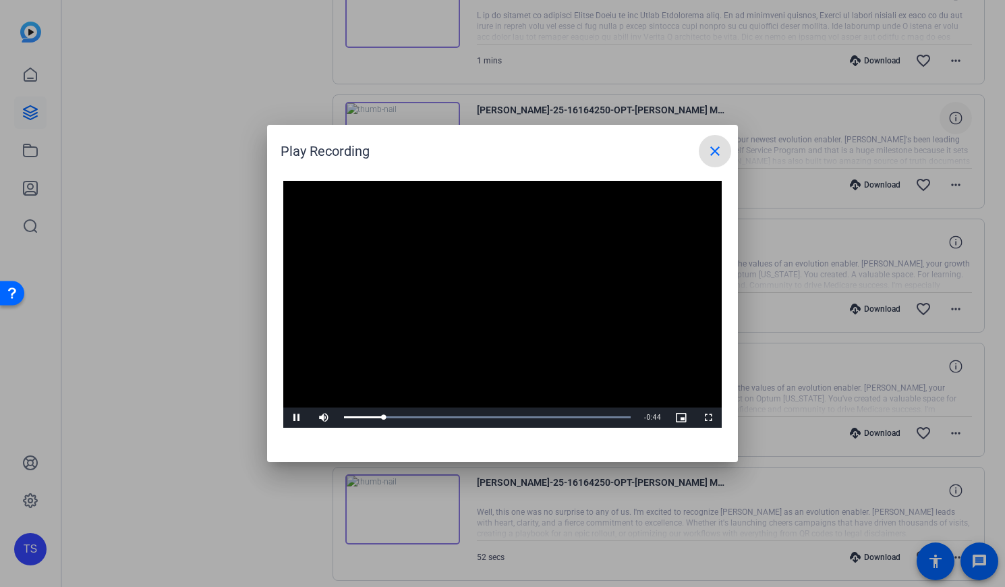
click at [707, 150] on mat-icon "close" at bounding box center [715, 151] width 16 height 16
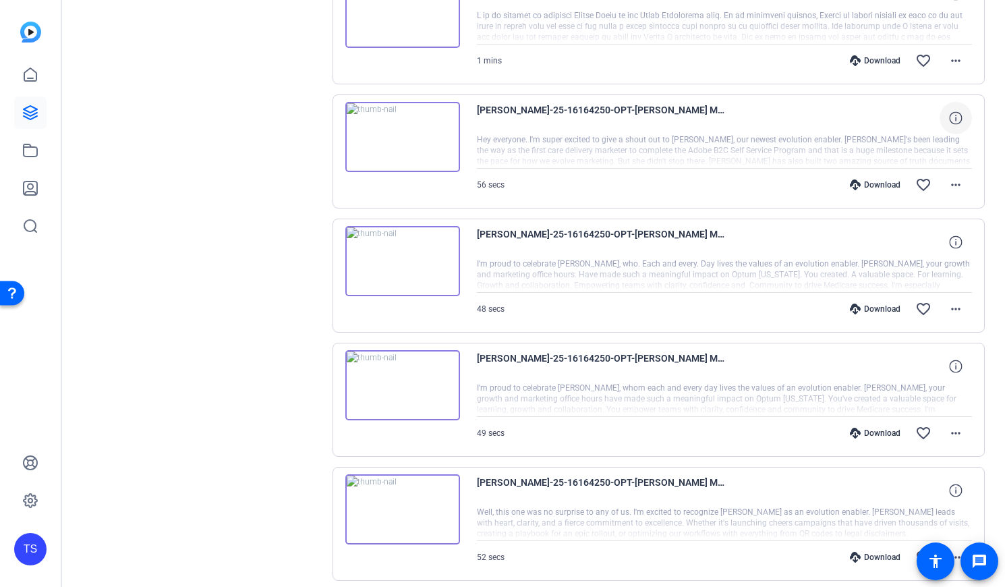
click at [190, 251] on div "Sessions Scripts Sessions more_horiz [PERSON_NAME]'s Newsletter [DATE] 3:52 PM …" at bounding box center [201, 135] width 225 height 2217
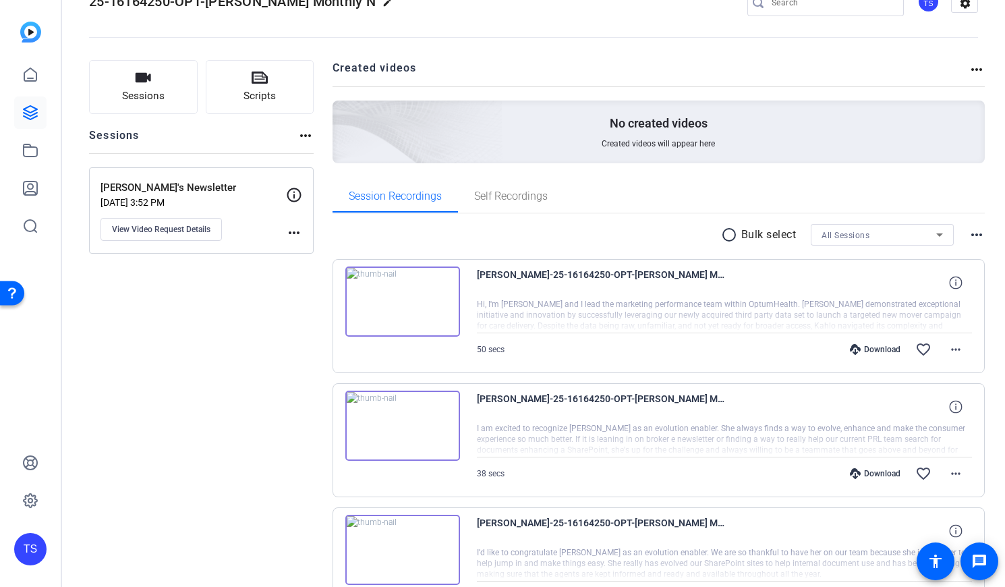
scroll to position [0, 0]
